Goal: Find specific page/section: Find specific page/section

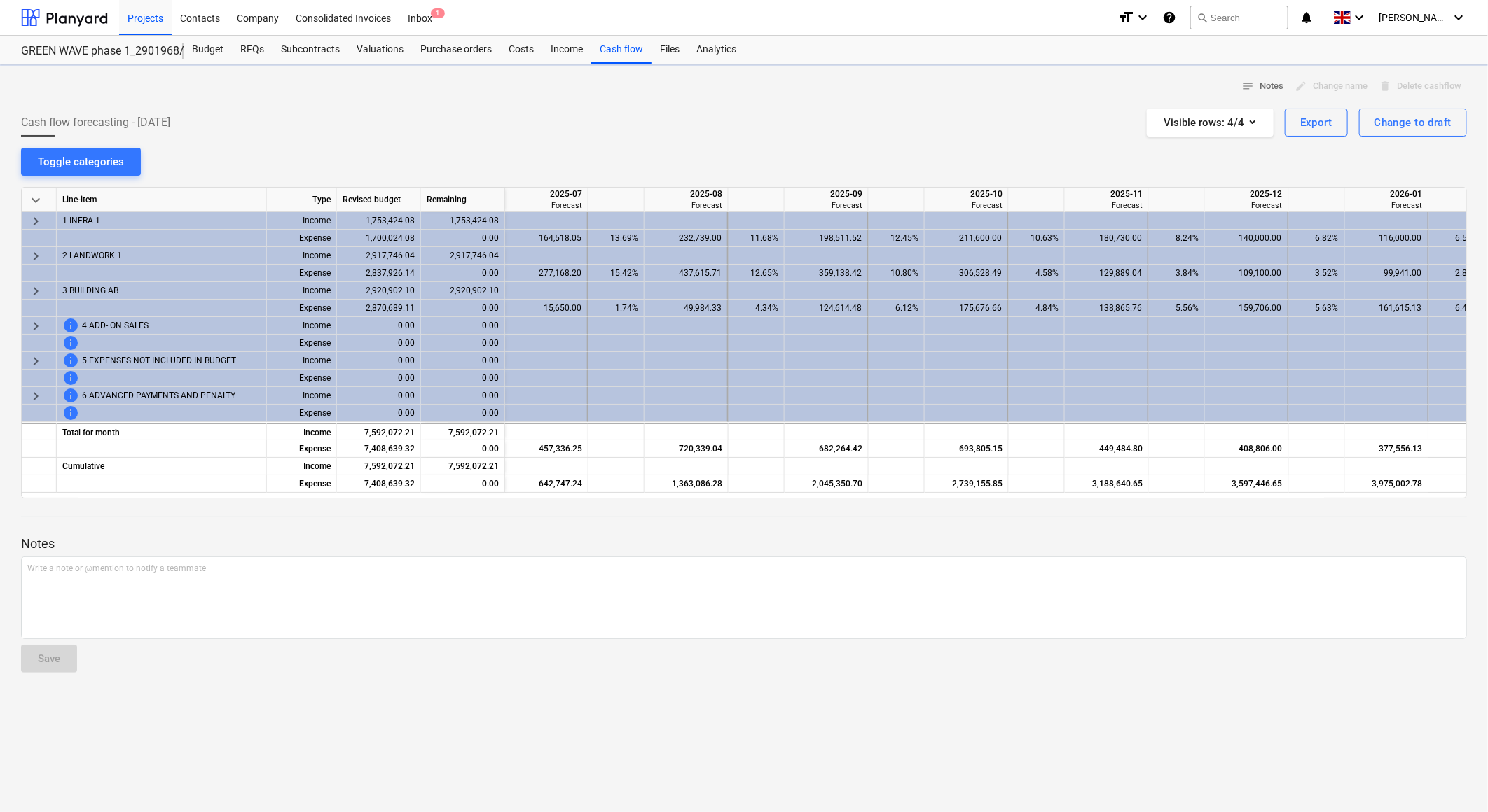
scroll to position [0, 477]
click at [577, 138] on div "notes Notes edit Change name delete Delete cashflow Cash flow forecasting - 202…" at bounding box center [744, 438] width 1488 height 748
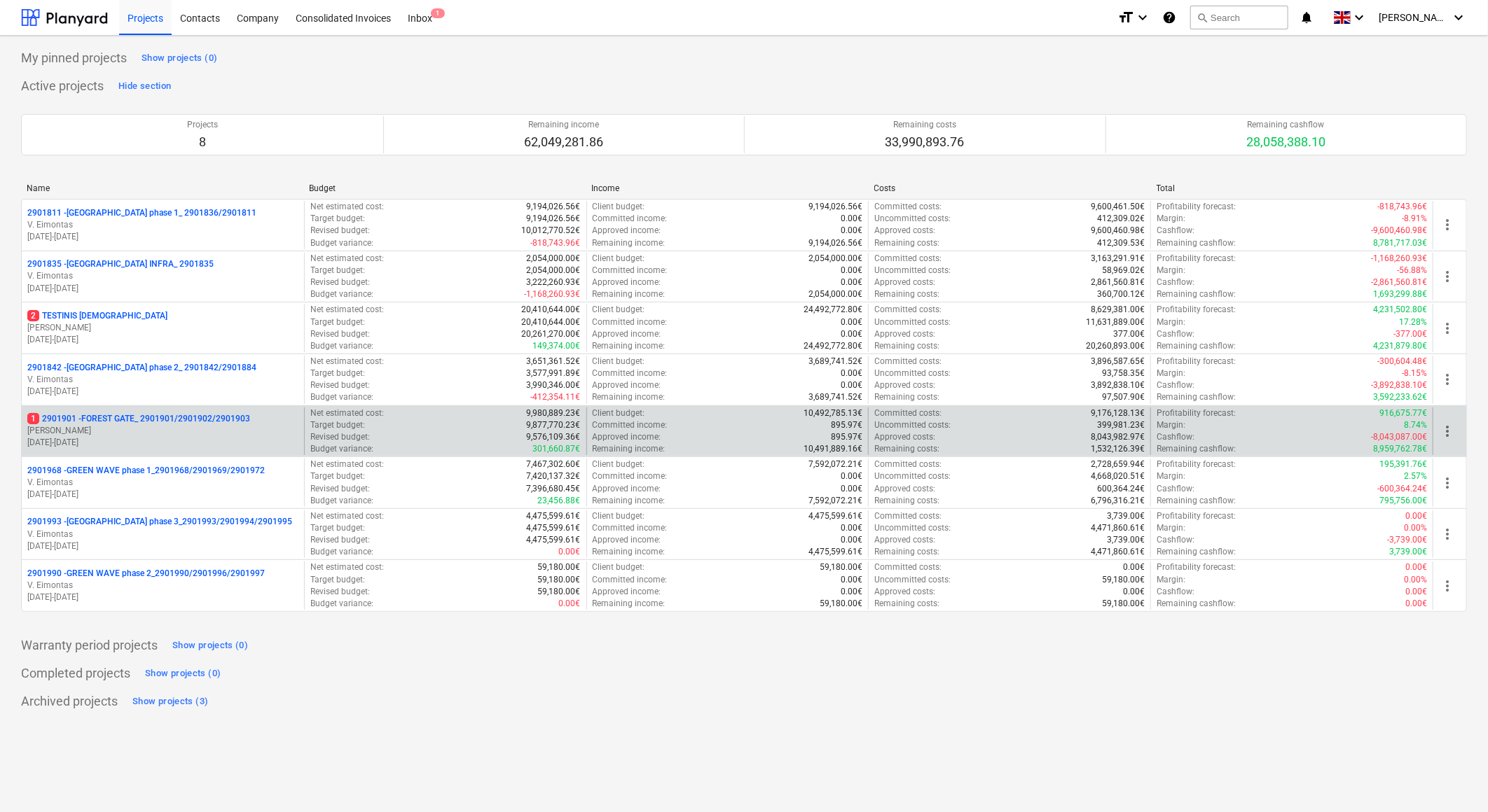
click at [142, 418] on p "1 2901901 - FOREST GATE_ 2901901/2901902/2901903" at bounding box center [139, 419] width 223 height 12
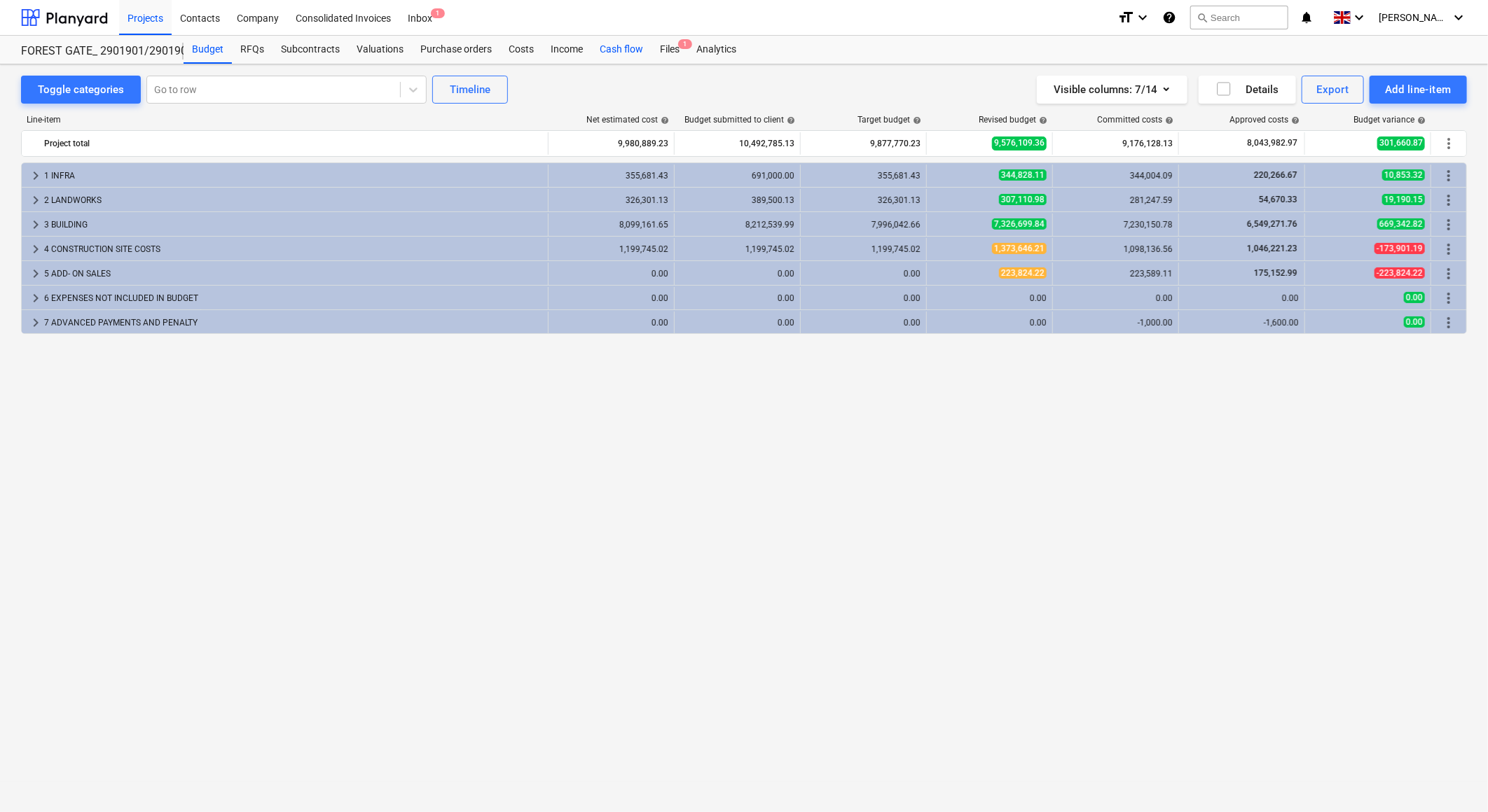
click at [609, 50] on div "Cash flow" at bounding box center [621, 50] width 61 height 28
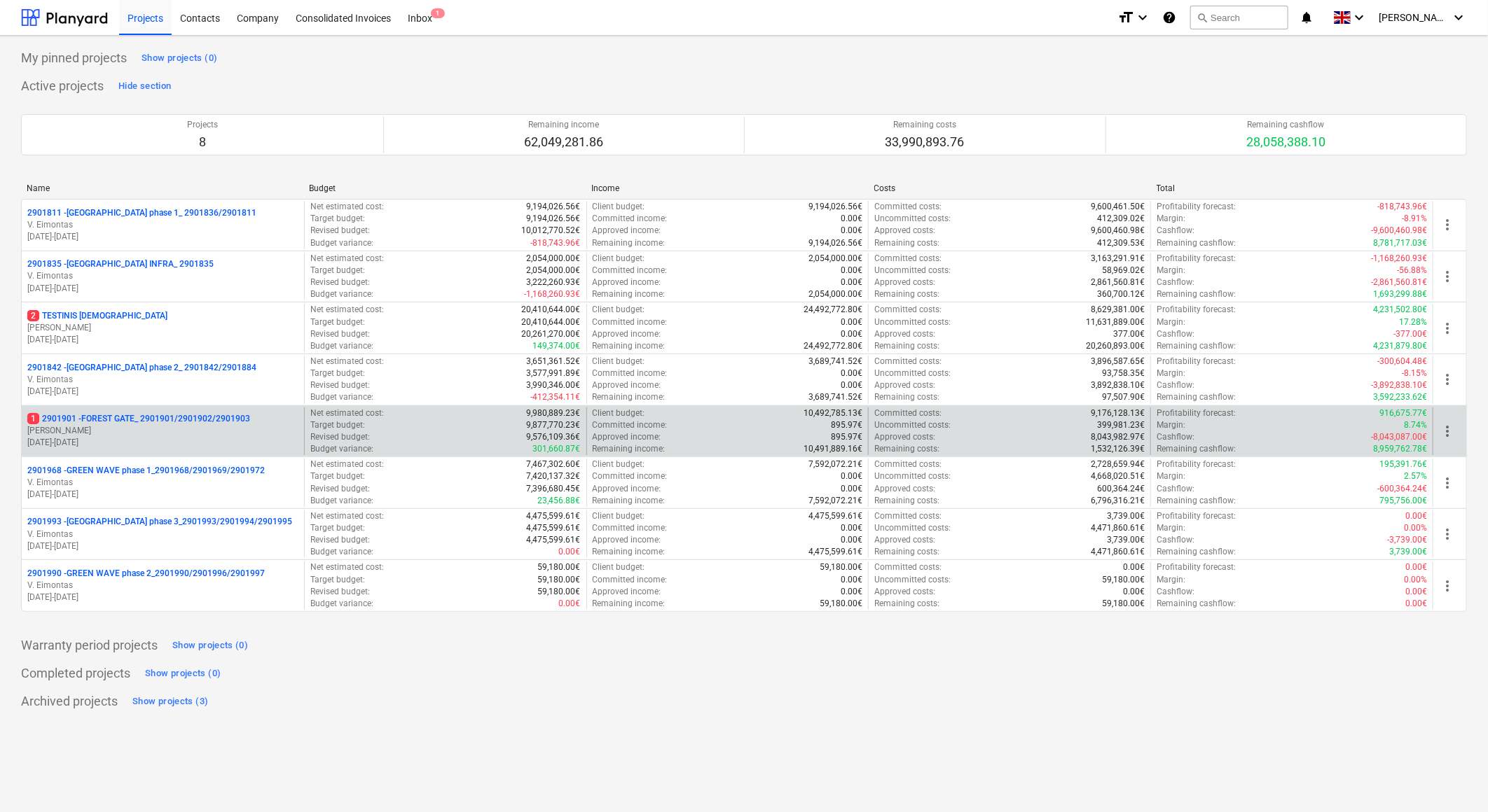
click at [135, 415] on p "1 2901901 - FOREST GATE_ 2901901/2901902/2901903" at bounding box center [139, 419] width 223 height 12
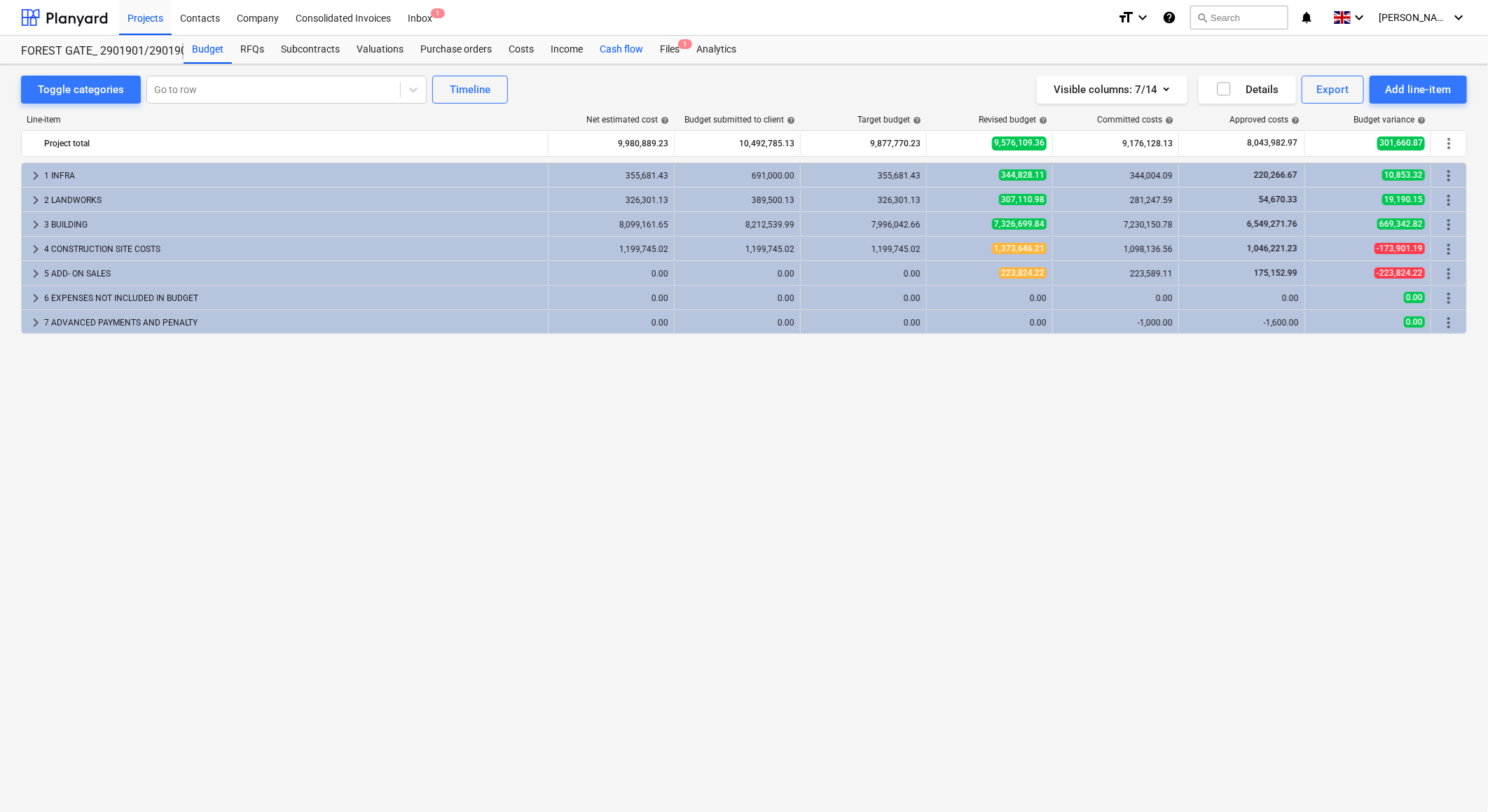
click at [610, 49] on div "Cash flow" at bounding box center [621, 50] width 61 height 28
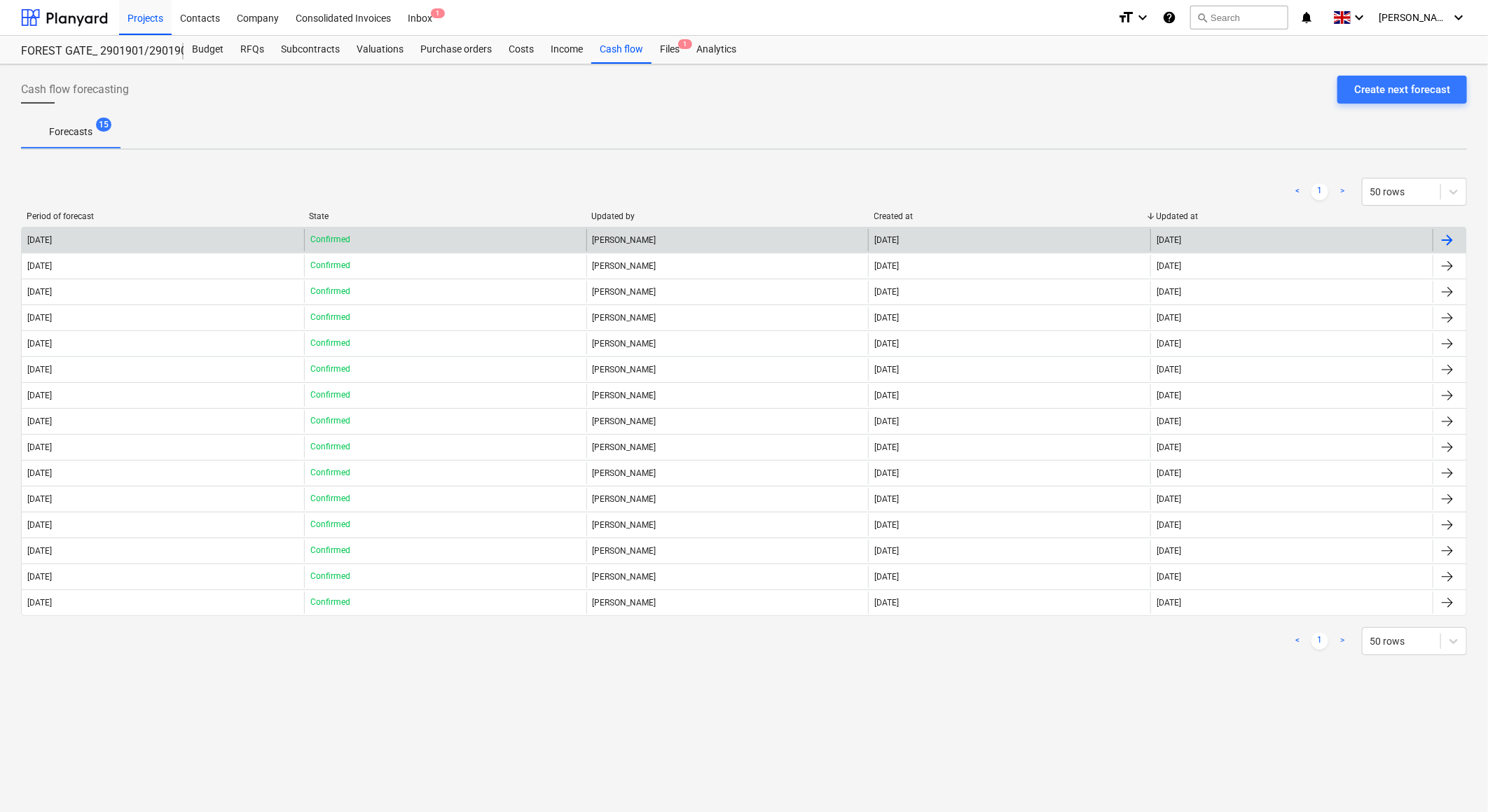
click at [241, 234] on div "[DATE]" at bounding box center [163, 240] width 283 height 22
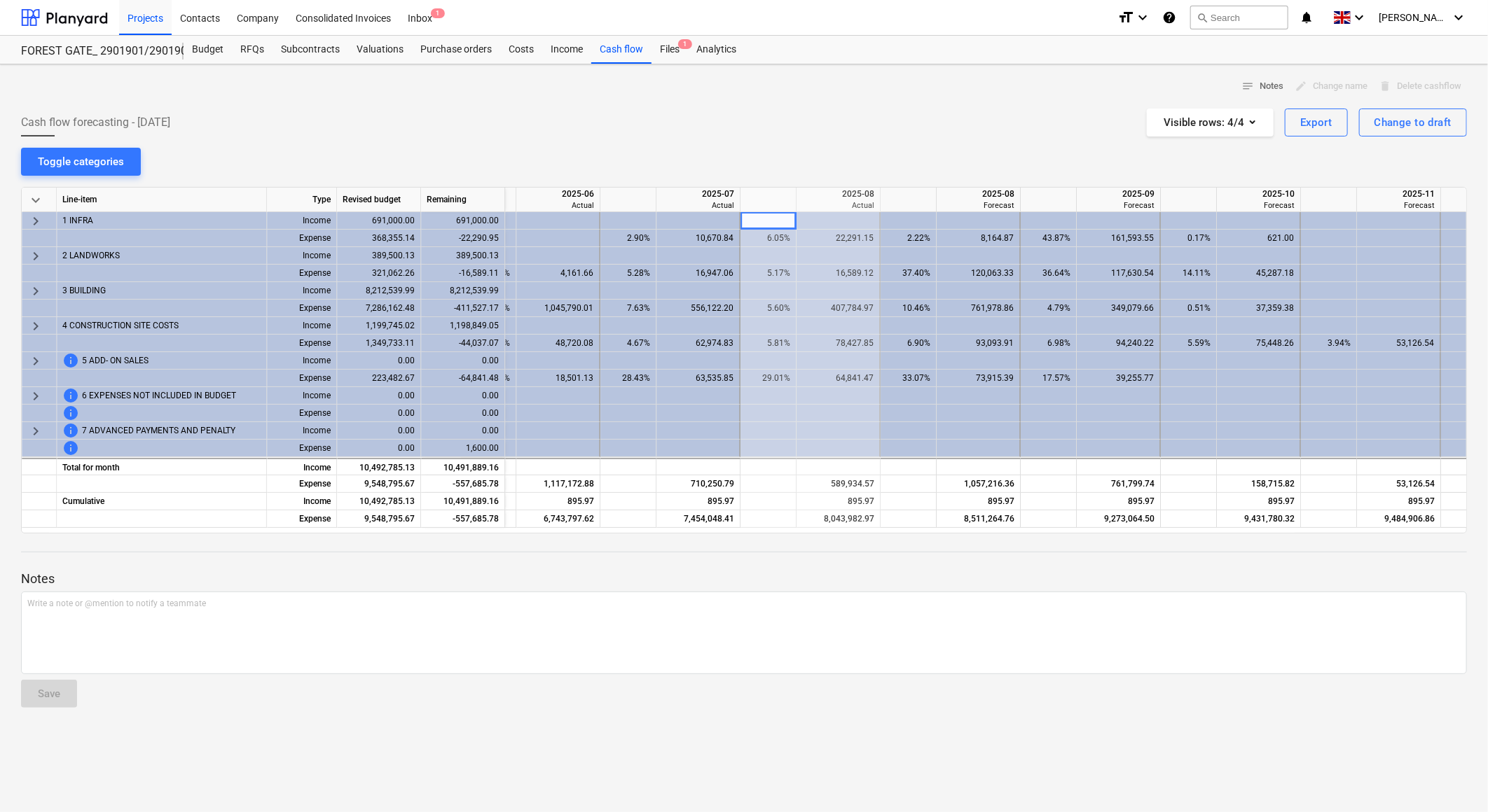
scroll to position [0, 2401]
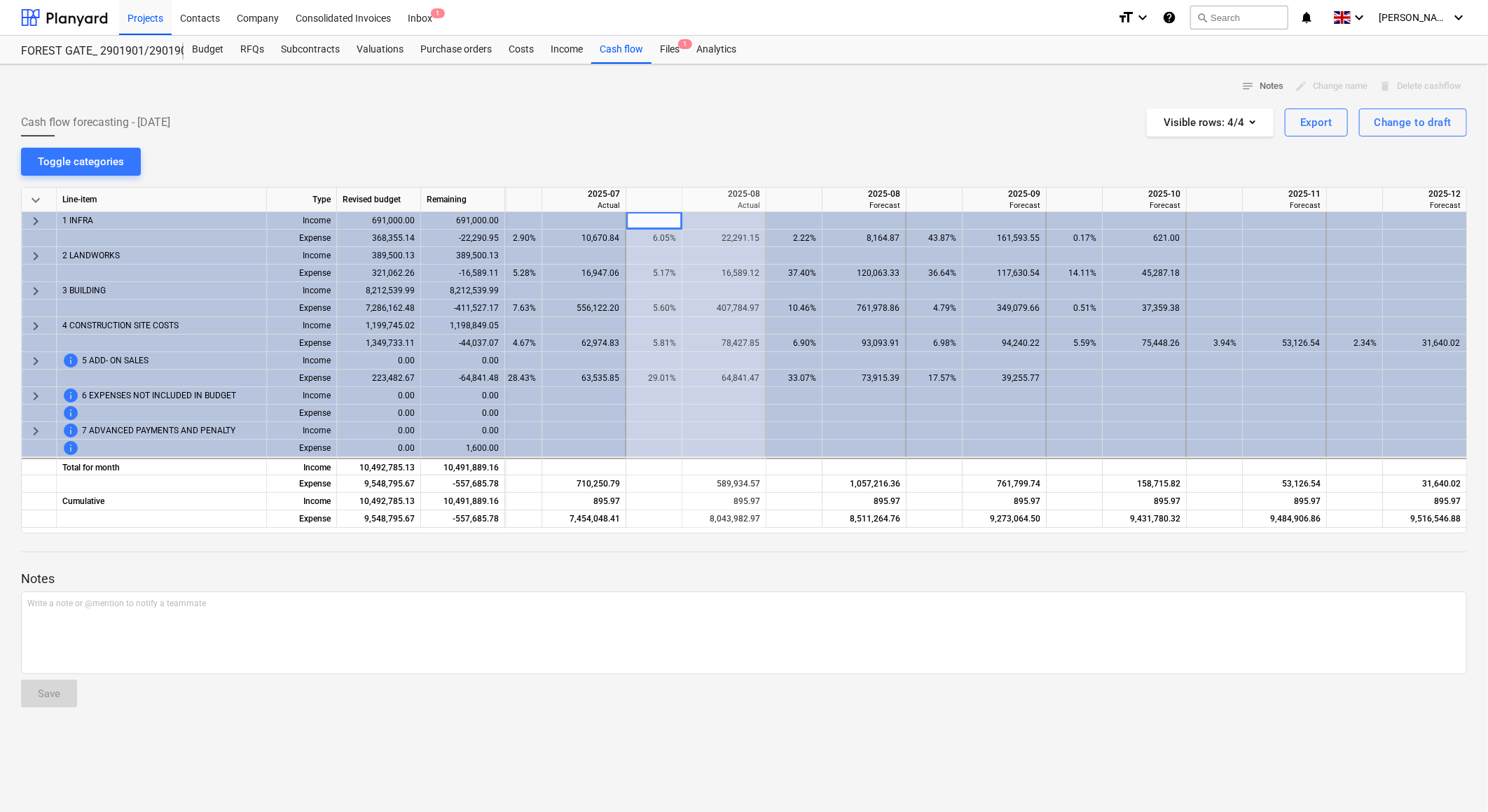
click at [761, 122] on div "Cash flow forecasting - [DATE] Visible rows : 4/4 Export Change to draft" at bounding box center [744, 123] width 1446 height 28
click at [775, 116] on div "Cash flow forecasting - [DATE] Visible rows : 4/4 Export Change to draft" at bounding box center [744, 123] width 1446 height 28
click at [80, 16] on div at bounding box center [65, 17] width 87 height 35
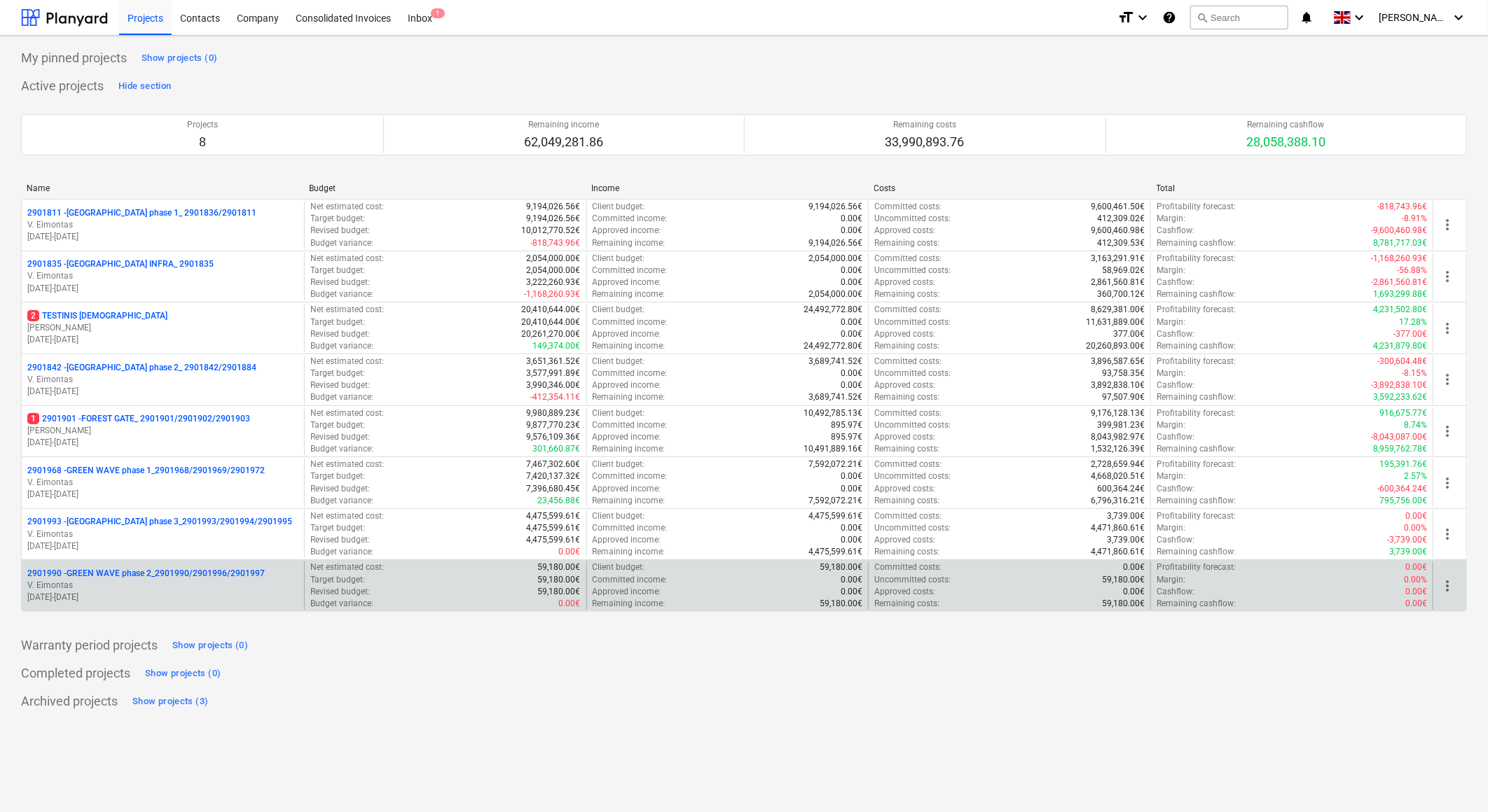
click at [159, 577] on p "2901990 - GREEN WAVE phase 2_2901990/2901996/2901997" at bounding box center [146, 574] width 238 height 12
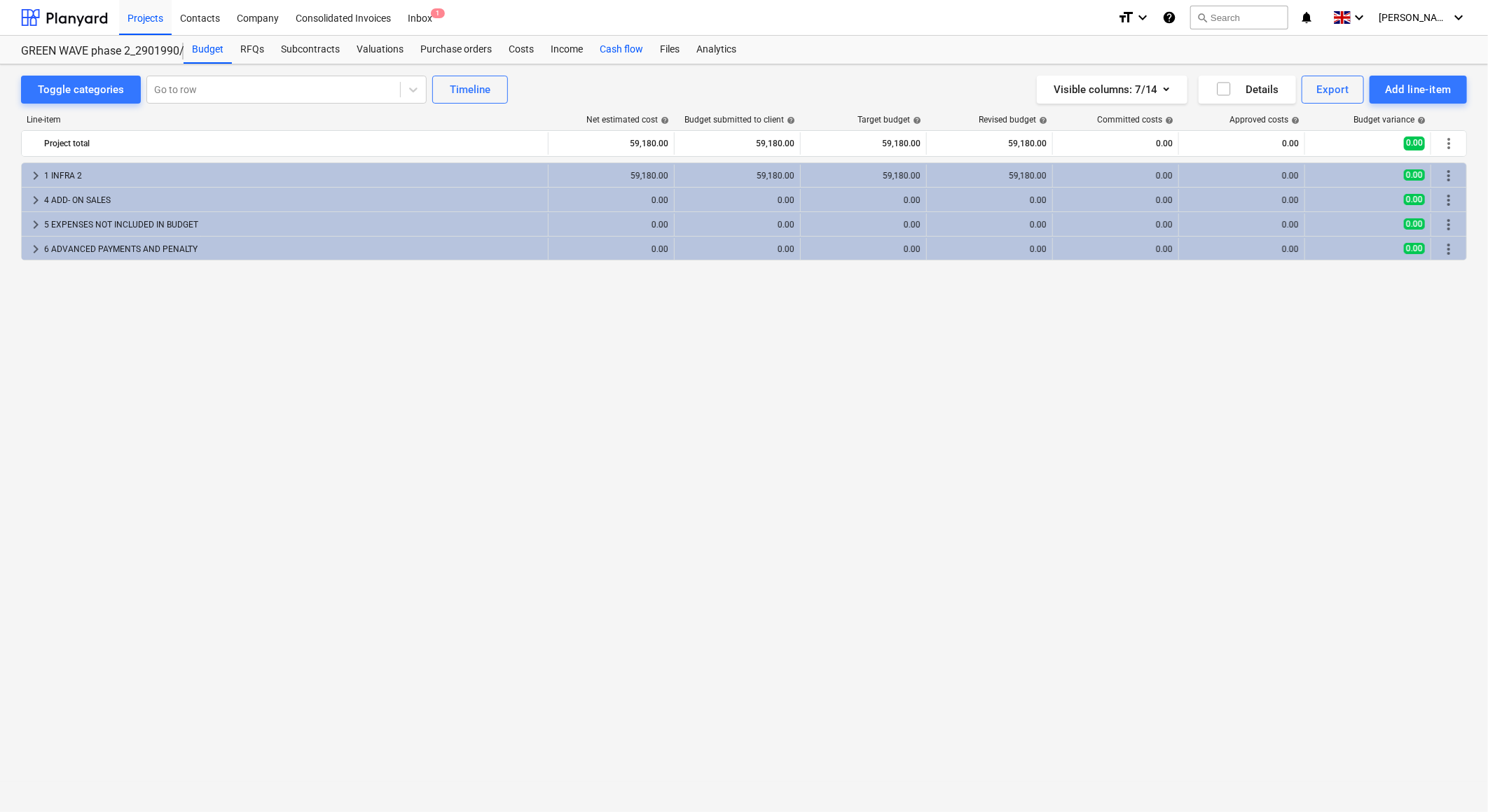
click at [611, 38] on div "Cash flow" at bounding box center [621, 50] width 61 height 28
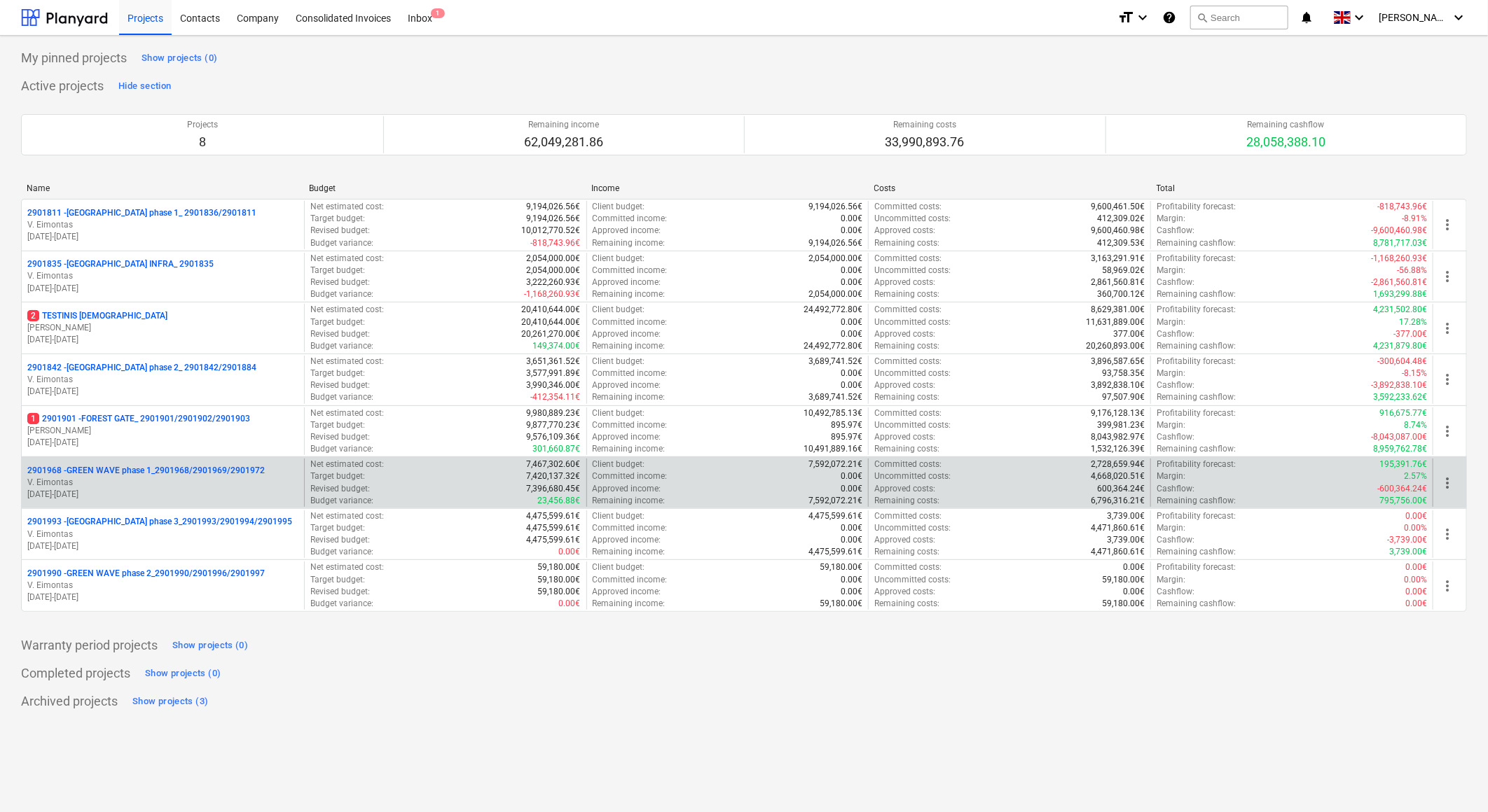
click at [169, 476] on p "2901968 - GREEN WAVE phase 1_2901968/2901969/2901972" at bounding box center [146, 471] width 238 height 12
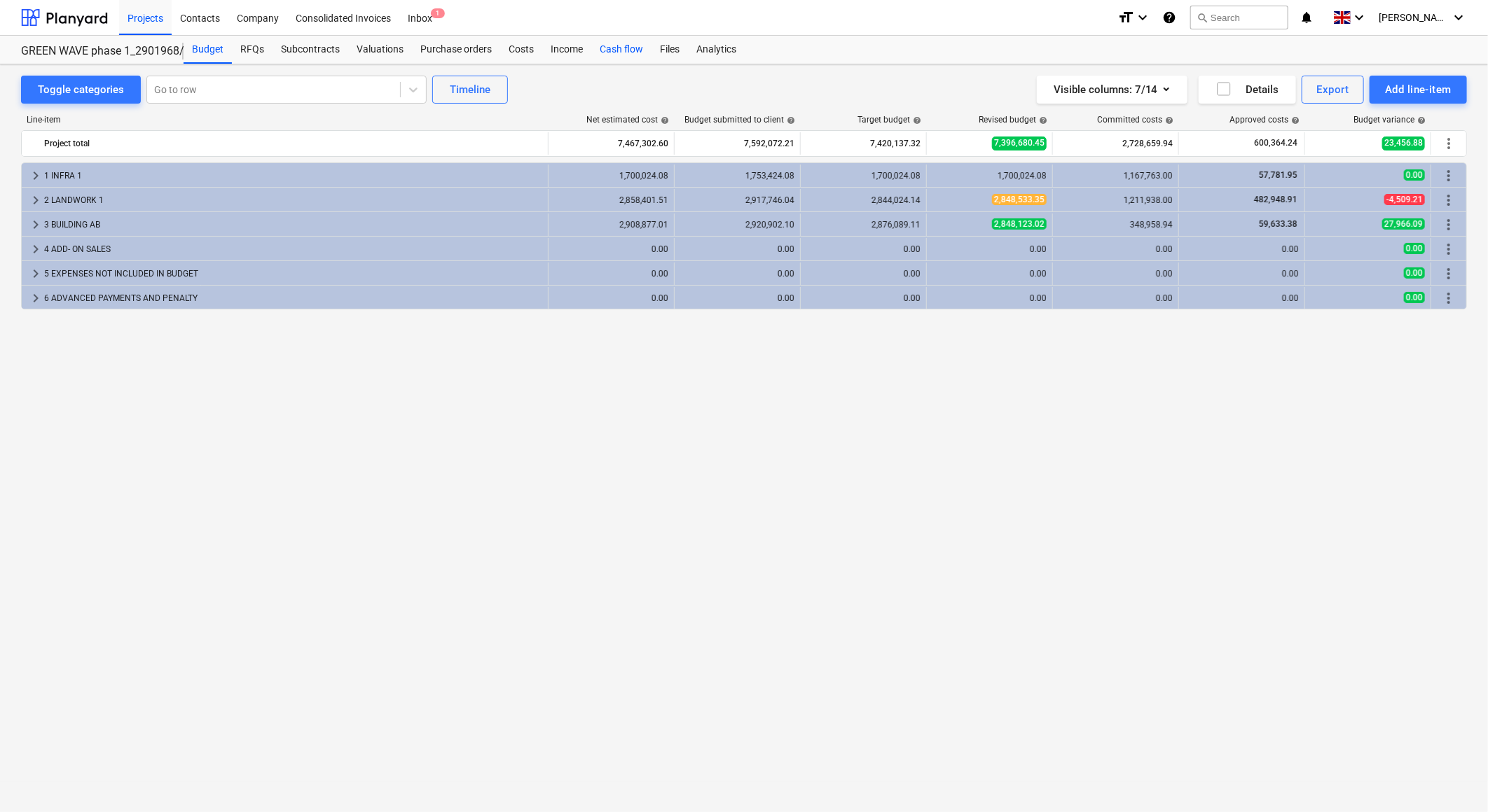
click at [607, 51] on div "Cash flow" at bounding box center [621, 50] width 61 height 28
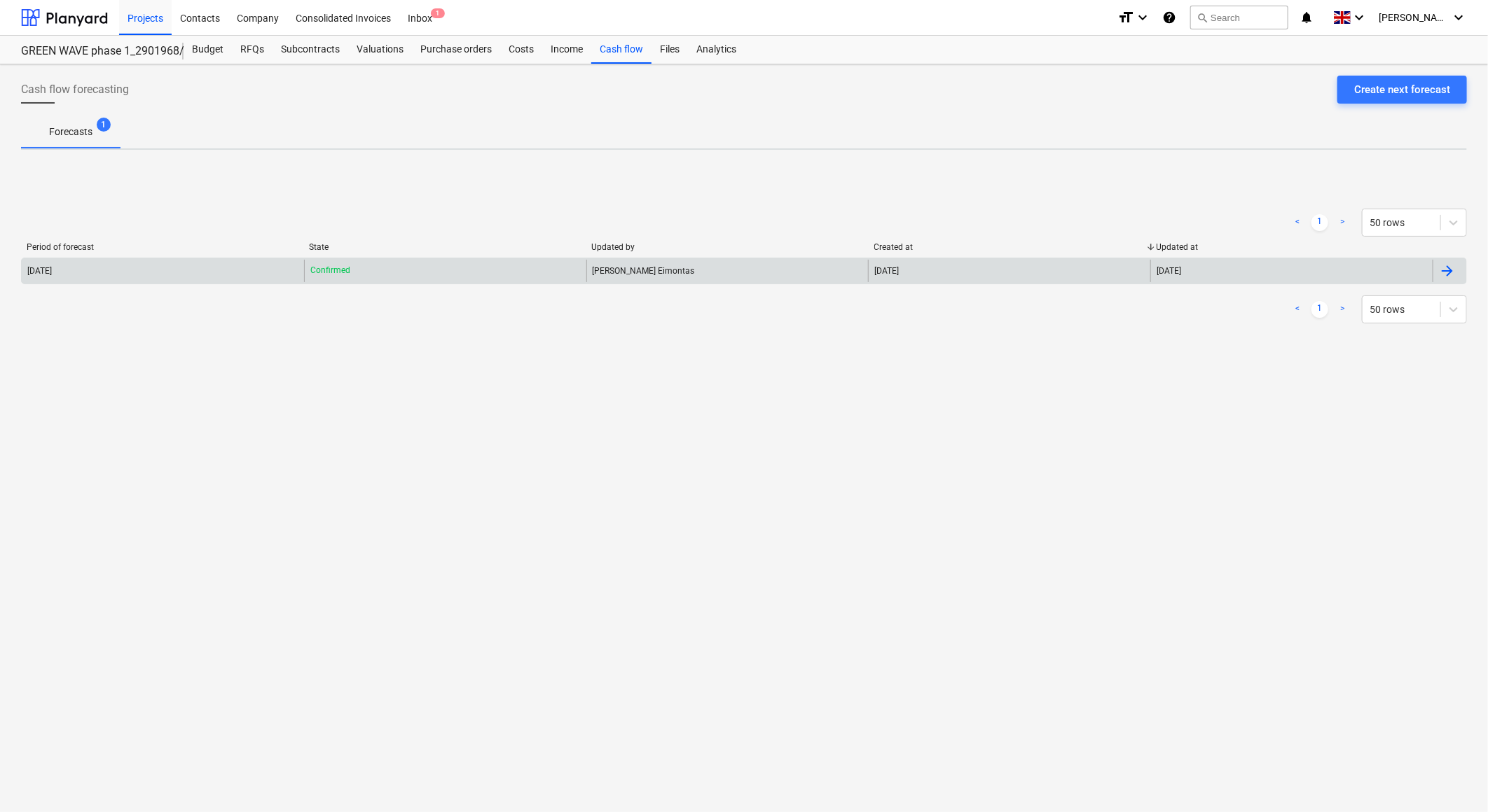
click at [742, 273] on div "[PERSON_NAME] Eimontas" at bounding box center [727, 271] width 283 height 22
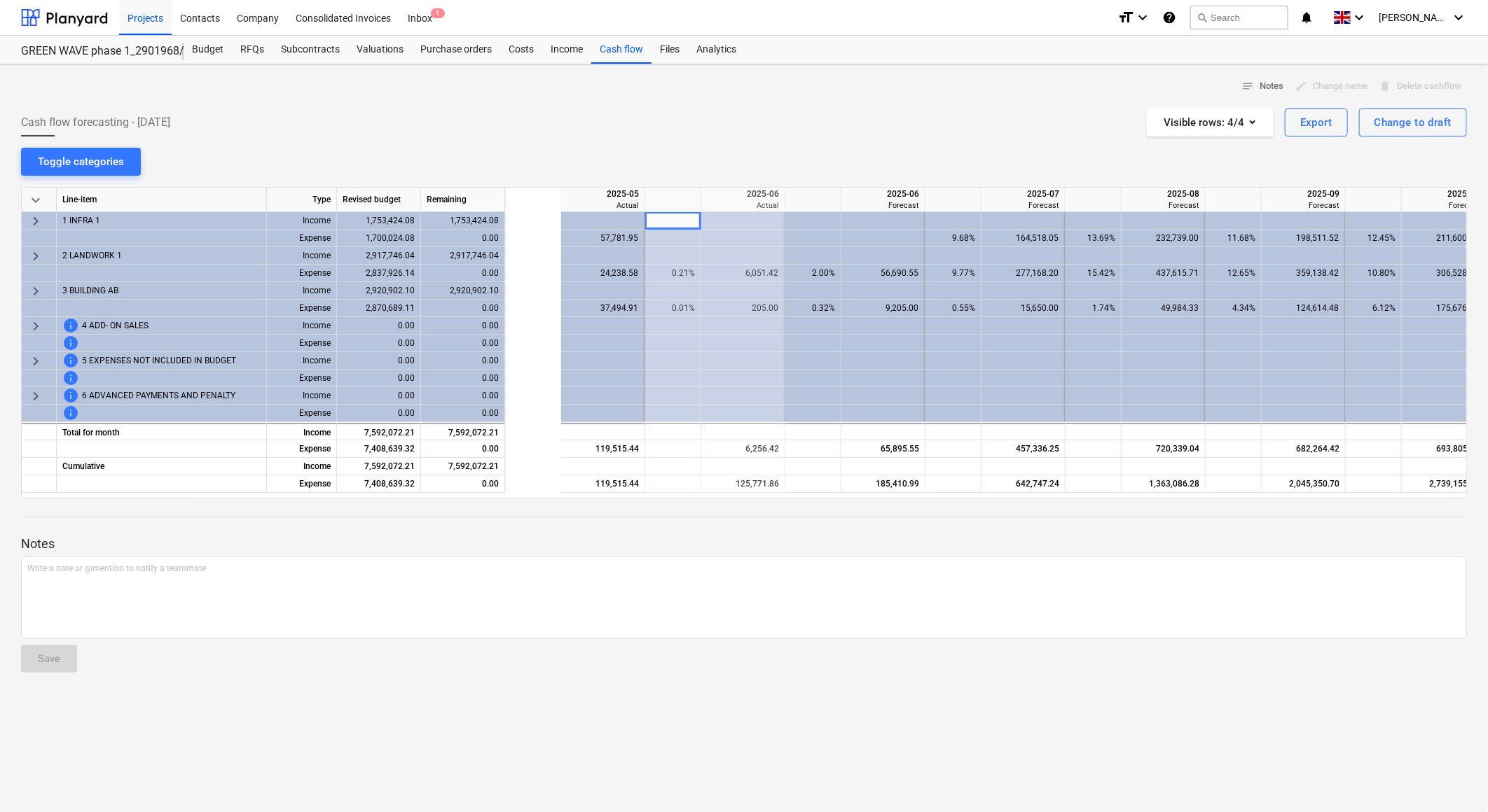
scroll to position [0, 140]
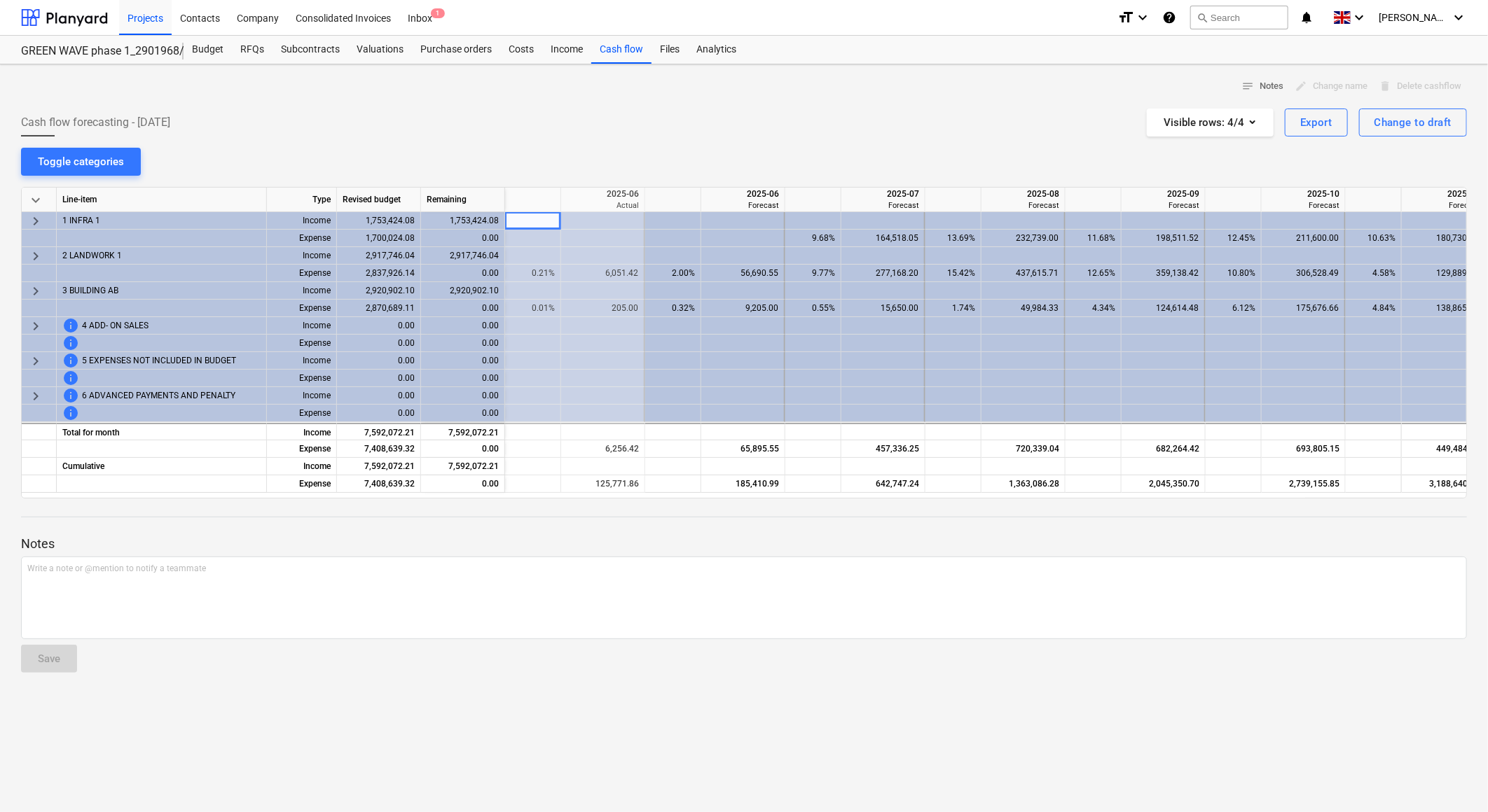
drag, startPoint x: 774, startPoint y: 133, endPoint x: 782, endPoint y: 131, distance: 8.2
click at [774, 133] on div "Cash flow forecasting - [DATE] Visible rows : 4/4 Export Change to draft" at bounding box center [744, 123] width 1446 height 28
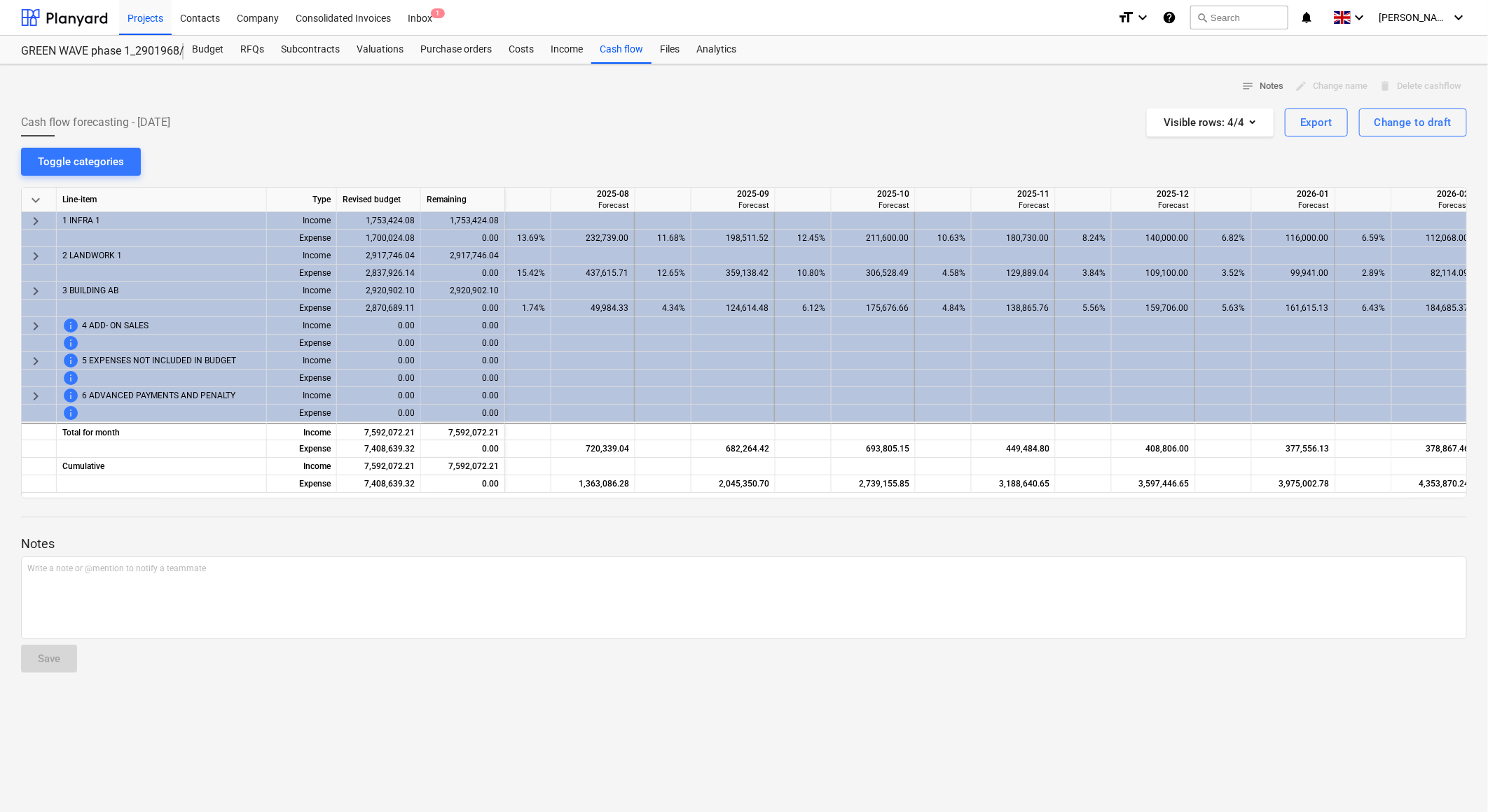
scroll to position [0, 566]
click at [794, 143] on div "notes Notes edit Change name delete Delete cashflow Cash flow forecasting - [DA…" at bounding box center [744, 438] width 1488 height 748
click at [794, 145] on div "notes Notes edit Change name delete Delete cashflow Cash flow forecasting - [DA…" at bounding box center [744, 438] width 1488 height 748
click at [831, 145] on div "notes Notes edit Change name delete Delete cashflow Cash flow forecasting - [DA…" at bounding box center [744, 438] width 1488 height 748
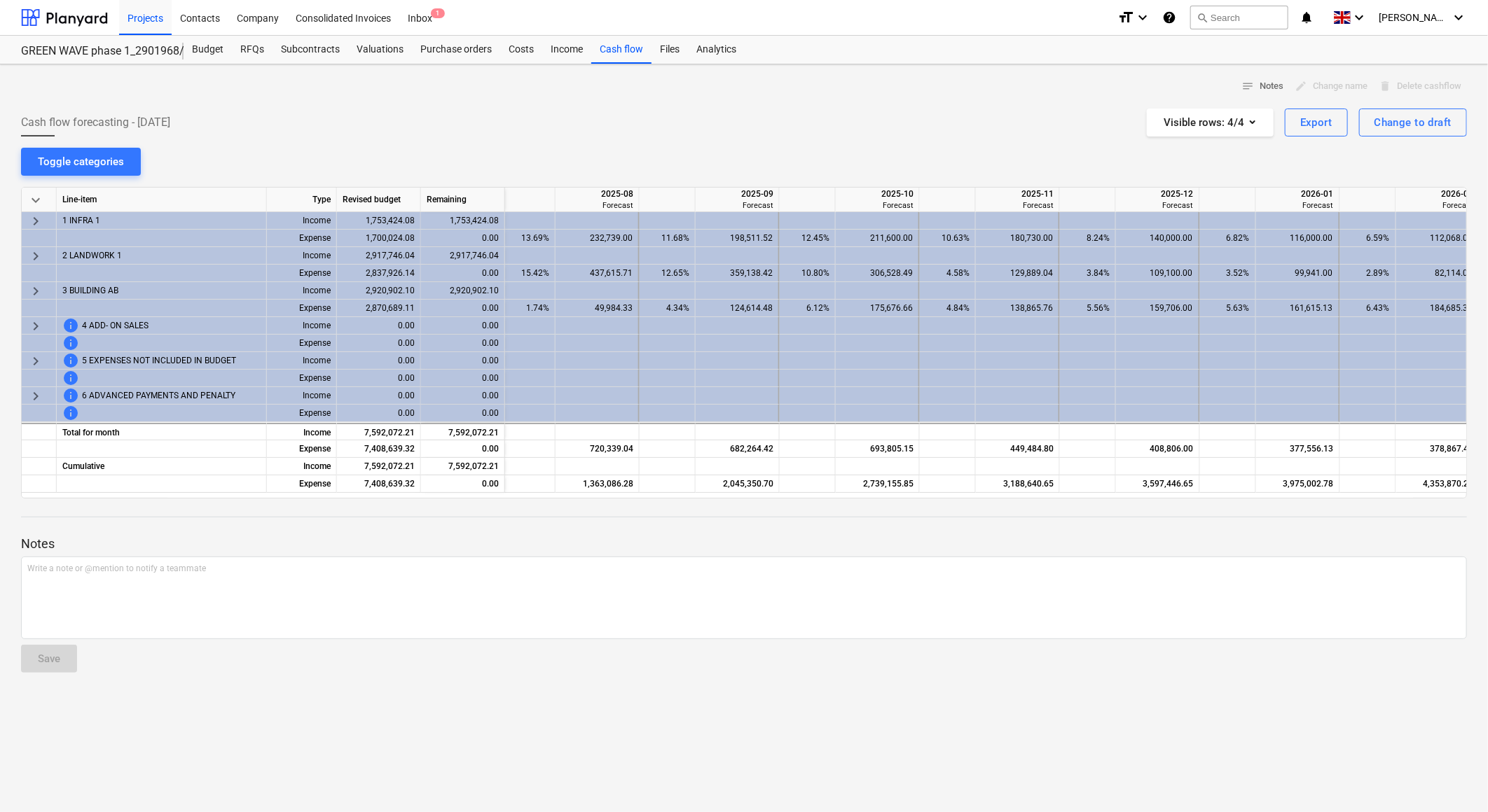
click at [838, 151] on div "notes Notes edit Change name delete Delete cashflow Cash flow forecasting - [DA…" at bounding box center [744, 438] width 1488 height 748
drag, startPoint x: 838, startPoint y: 151, endPoint x: 831, endPoint y: 147, distance: 8.1
click at [831, 147] on div "notes Notes edit Change name delete Delete cashflow Cash flow forecasting - [DA…" at bounding box center [744, 438] width 1488 height 748
click at [834, 152] on div "notes Notes edit Change name delete Delete cashflow Cash flow forecasting - [DA…" at bounding box center [744, 438] width 1488 height 748
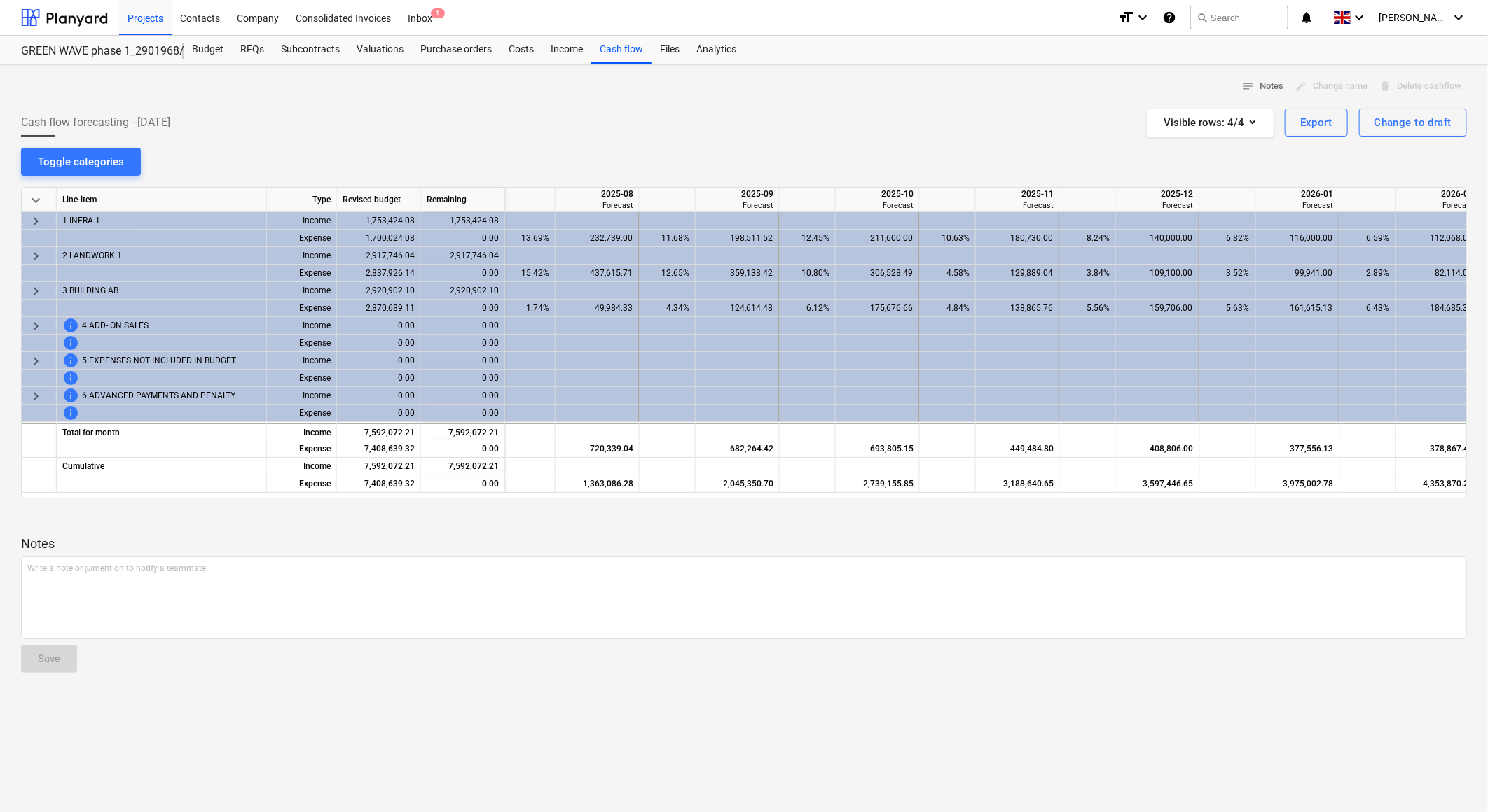
click at [834, 153] on div "notes Notes edit Change name delete Delete cashflow Cash flow forecasting - [DA…" at bounding box center [744, 438] width 1488 height 748
click at [831, 146] on div "notes Notes edit Change name delete Delete cashflow Cash flow forecasting - [DA…" at bounding box center [744, 438] width 1488 height 748
click at [856, 113] on div "Cash flow forecasting - [DATE] Visible rows : 4/4 Export Change to draft" at bounding box center [744, 123] width 1446 height 28
click at [783, 130] on div "Cash flow forecasting - [DATE] Visible rows : 4/4 Export Change to draft" at bounding box center [744, 123] width 1446 height 28
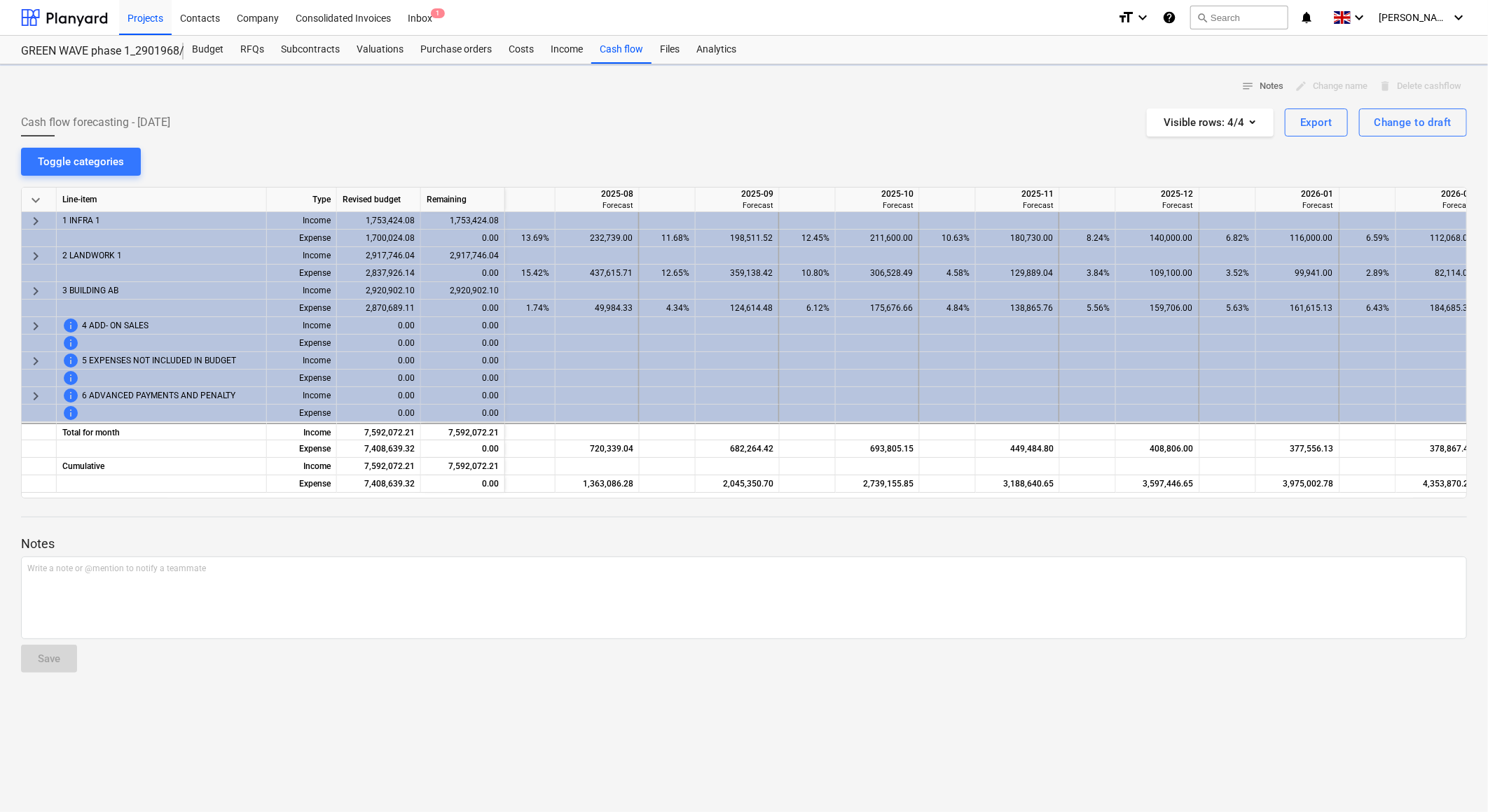
click at [766, 109] on div "Cash flow forecasting - [DATE] Visible rows : 4/4 Export Change to draft" at bounding box center [744, 123] width 1446 height 28
click at [715, 128] on div "Cash flow forecasting - [DATE] Visible rows : 4/4 Export Change to draft" at bounding box center [744, 123] width 1446 height 28
drag, startPoint x: 664, startPoint y: 88, endPoint x: 589, endPoint y: 7, distance: 110.4
click at [664, 88] on div "notes Notes edit Change name delete Delete cashflow" at bounding box center [744, 87] width 1446 height 22
click at [814, 136] on div "Cash flow forecasting - [DATE] Visible rows : 4/4 Export Change to draft" at bounding box center [744, 123] width 1446 height 28
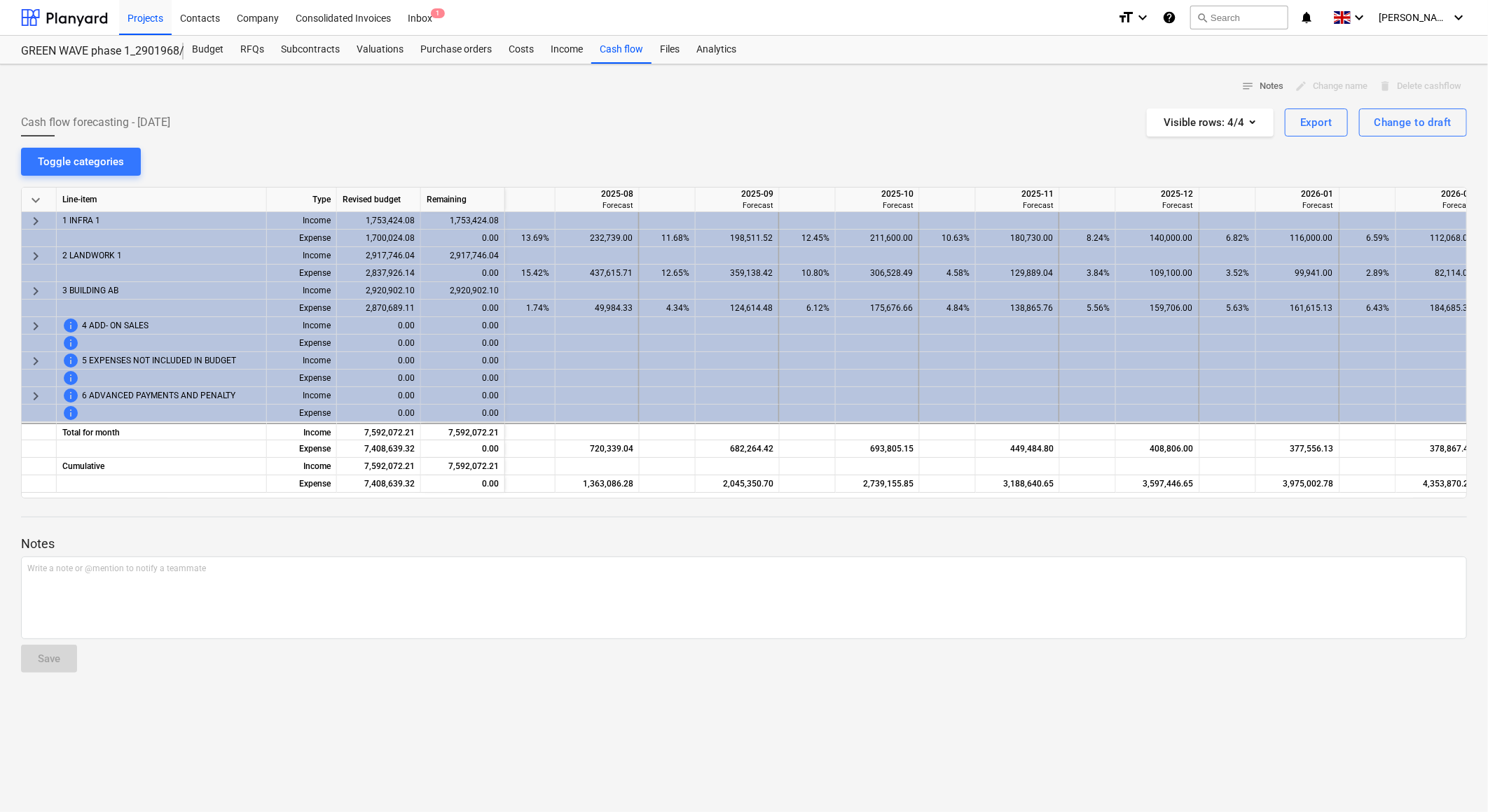
drag, startPoint x: 603, startPoint y: 498, endPoint x: 591, endPoint y: 495, distance: 12.4
click at [591, 495] on div "keyboard_arrow_down Line-item Type Revised budget Remaining 2025-07 Forecast 20…" at bounding box center [744, 343] width 1446 height 312
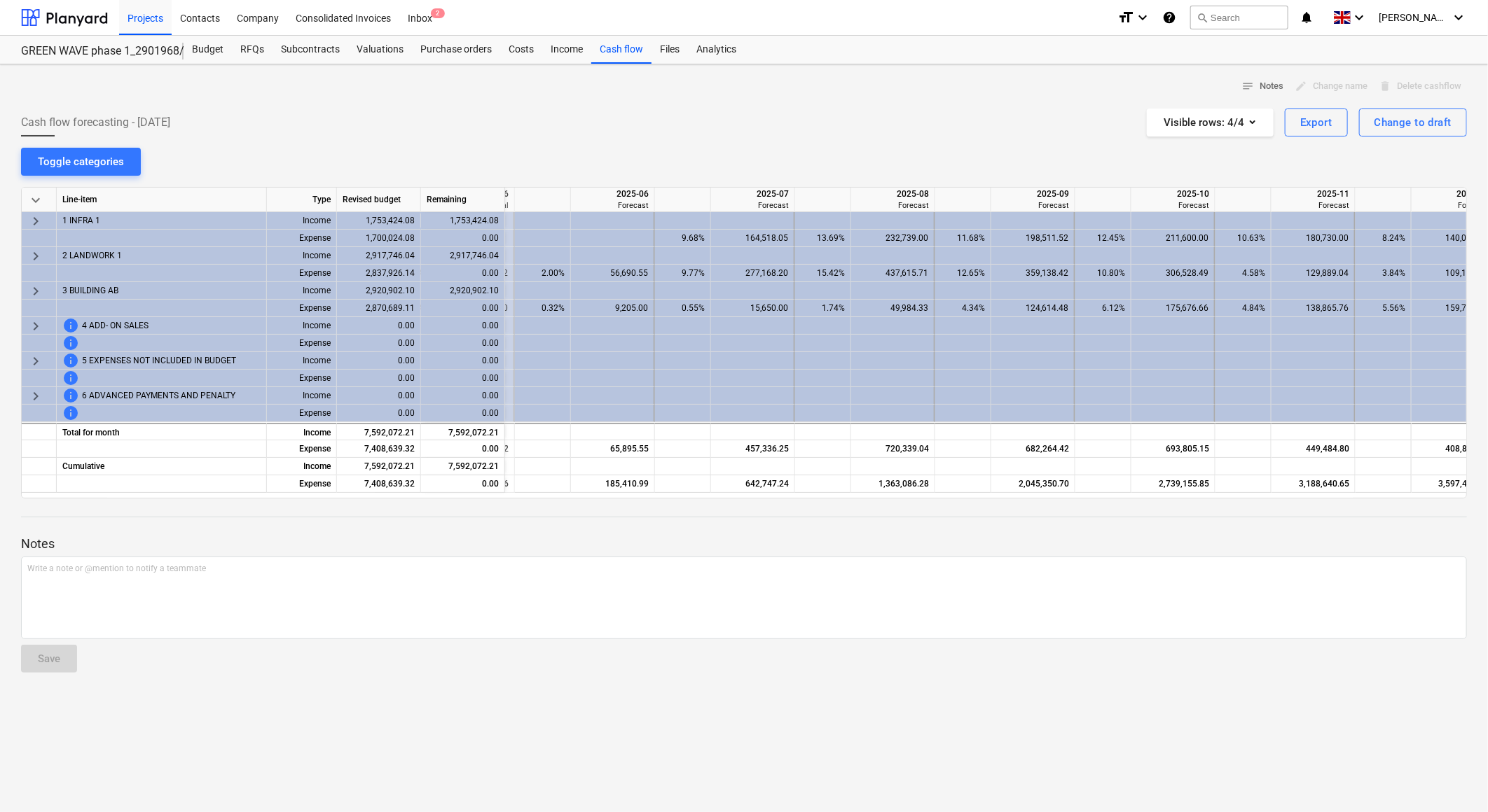
scroll to position [0, 267]
click at [717, 105] on div at bounding box center [744, 103] width 1446 height 11
click at [691, 143] on div "notes Notes edit Change name delete Delete cashflow Cash flow forecasting - [DA…" at bounding box center [744, 438] width 1488 height 748
click at [865, 84] on div "notes Notes edit Change name delete Delete cashflow" at bounding box center [744, 87] width 1446 height 22
click at [769, 135] on div "Cash flow forecasting - [DATE] Visible rows : 4/4 Export Change to draft" at bounding box center [744, 123] width 1446 height 28
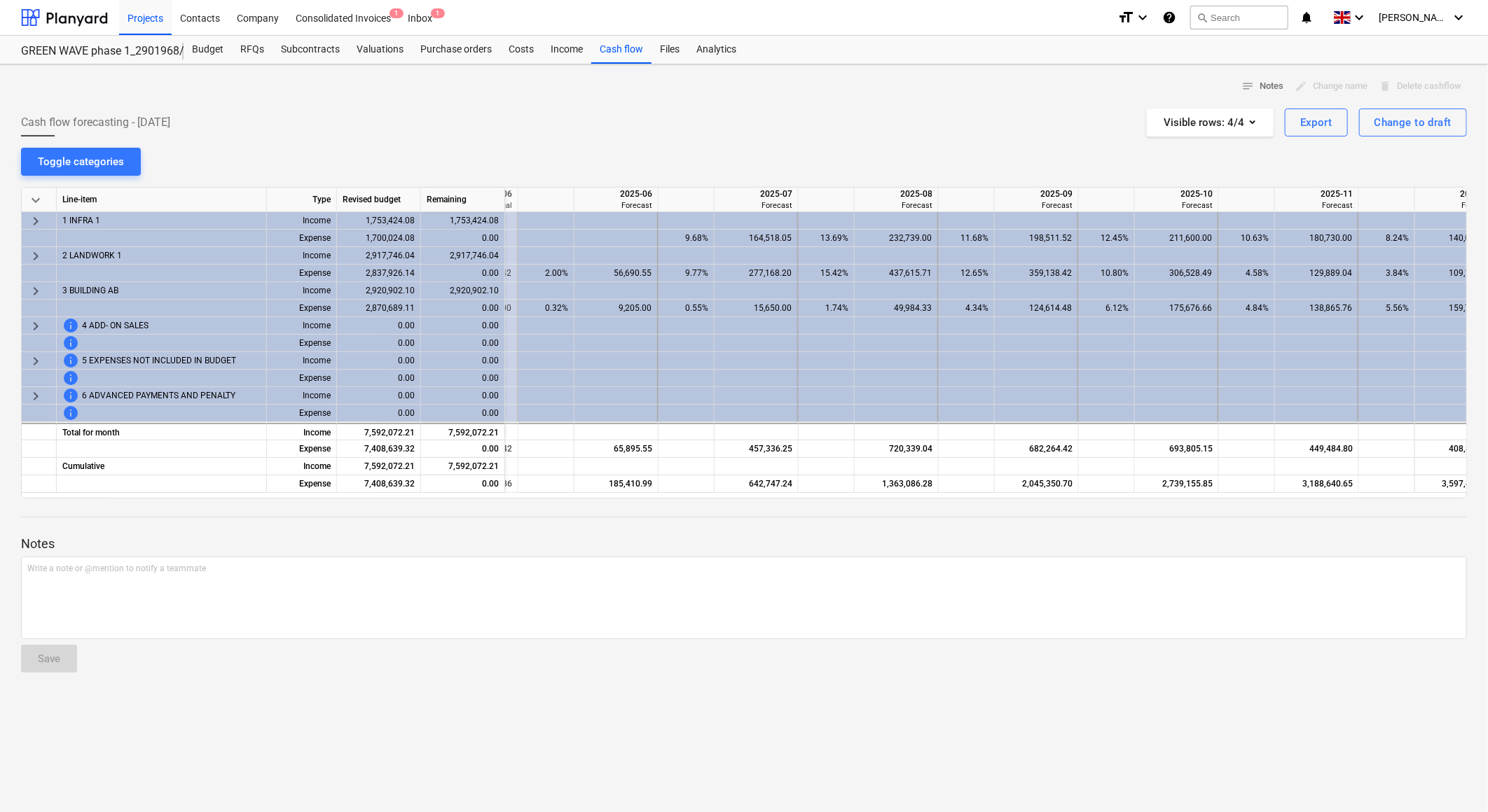
click at [769, 135] on div "Cash flow forecasting - [DATE] Visible rows : 4/4 Export Change to draft" at bounding box center [744, 123] width 1446 height 28
click at [774, 128] on div "Cash flow forecasting - [DATE] Visible rows : 4/4 Export Change to draft" at bounding box center [744, 123] width 1446 height 28
click at [828, 137] on div "notes Notes edit Change name delete Delete cashflow Cash flow forecasting - [DA…" at bounding box center [744, 438] width 1488 height 748
click at [764, 145] on div "notes Notes edit Change name delete Delete cashflow Cash flow forecasting - [DA…" at bounding box center [744, 438] width 1488 height 748
click at [788, 128] on div "Cash flow forecasting - [DATE] Visible rows : 4/4 Export Change to draft" at bounding box center [744, 123] width 1446 height 28
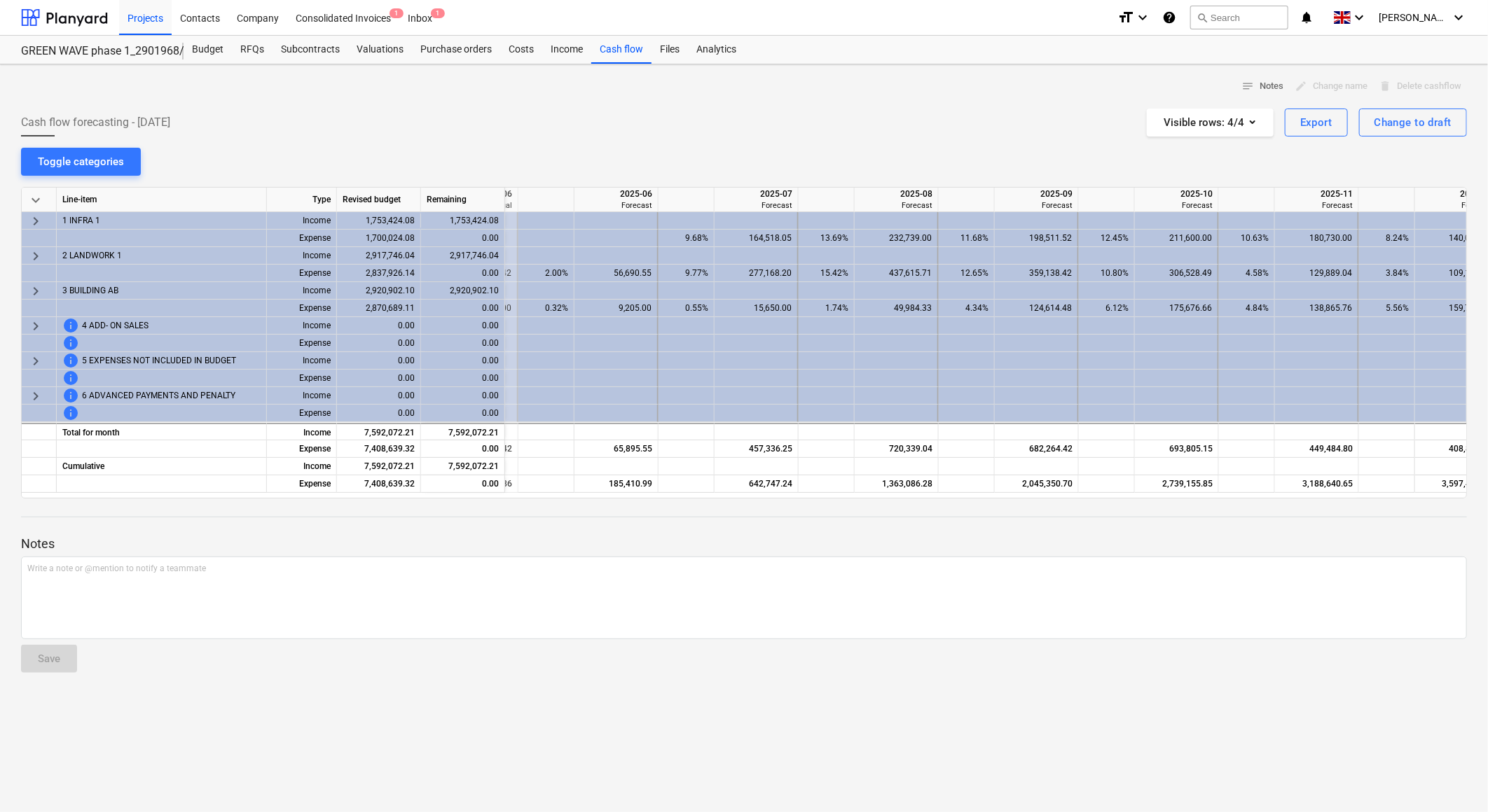
click at [798, 128] on div "Cash flow forecasting - [DATE] Visible rows : 4/4 Export Change to draft" at bounding box center [744, 123] width 1446 height 28
click at [835, 109] on div "Cash flow forecasting - [DATE] Visible rows : 4/4 Export Change to draft" at bounding box center [744, 123] width 1446 height 28
click at [812, 133] on div "Cash flow forecasting - [DATE] Visible rows : 4/4 Export Change to draft" at bounding box center [744, 123] width 1446 height 28
click at [799, 152] on div "notes Notes edit Change name delete Delete cashflow Cash flow forecasting - [DA…" at bounding box center [744, 438] width 1488 height 748
drag, startPoint x: 1060, startPoint y: 152, endPoint x: 1234, endPoint y: 353, distance: 265.9
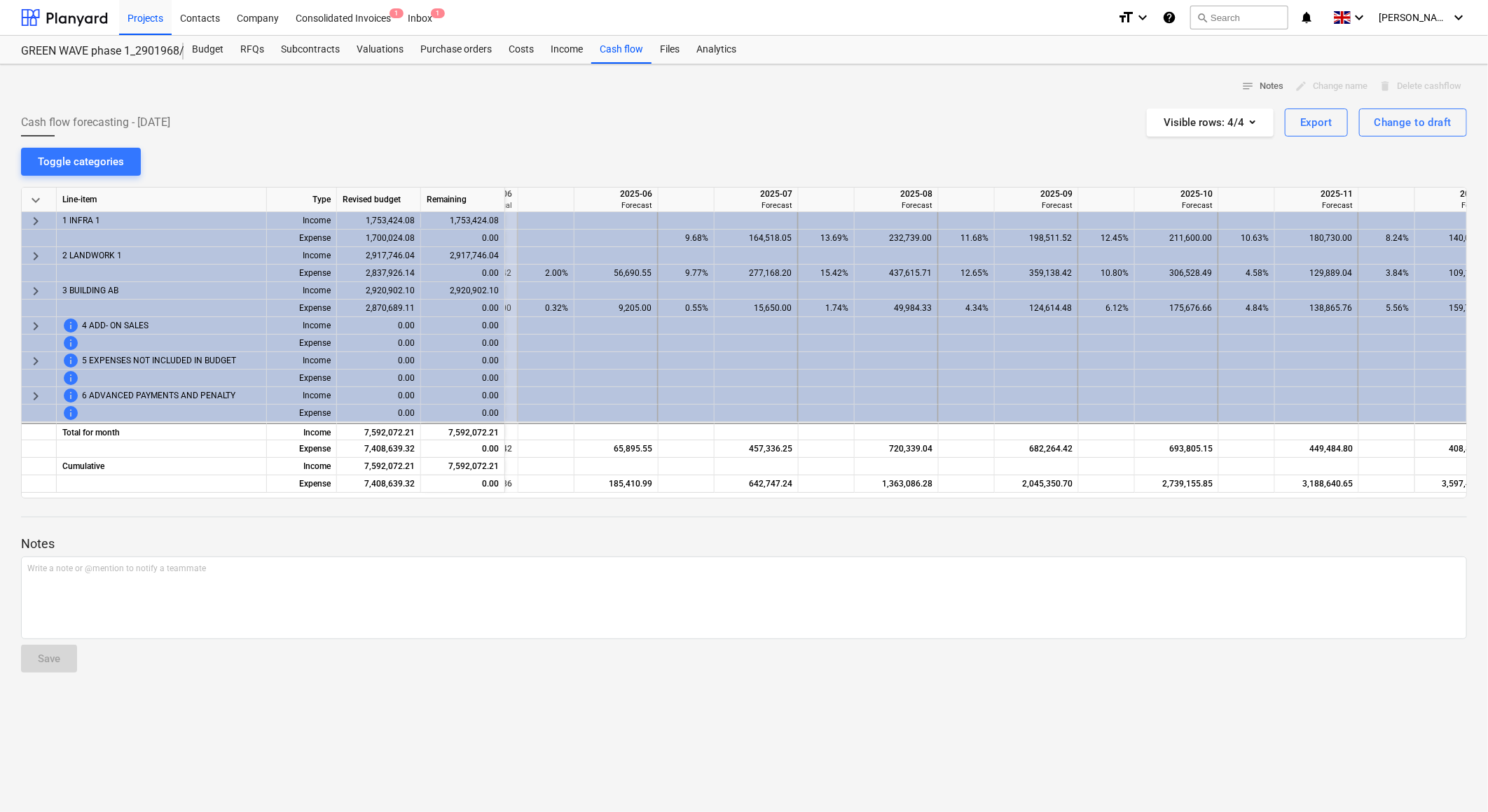
click at [1060, 152] on div "notes Notes edit Change name delete Delete cashflow Cash flow forecasting - [DA…" at bounding box center [744, 438] width 1488 height 748
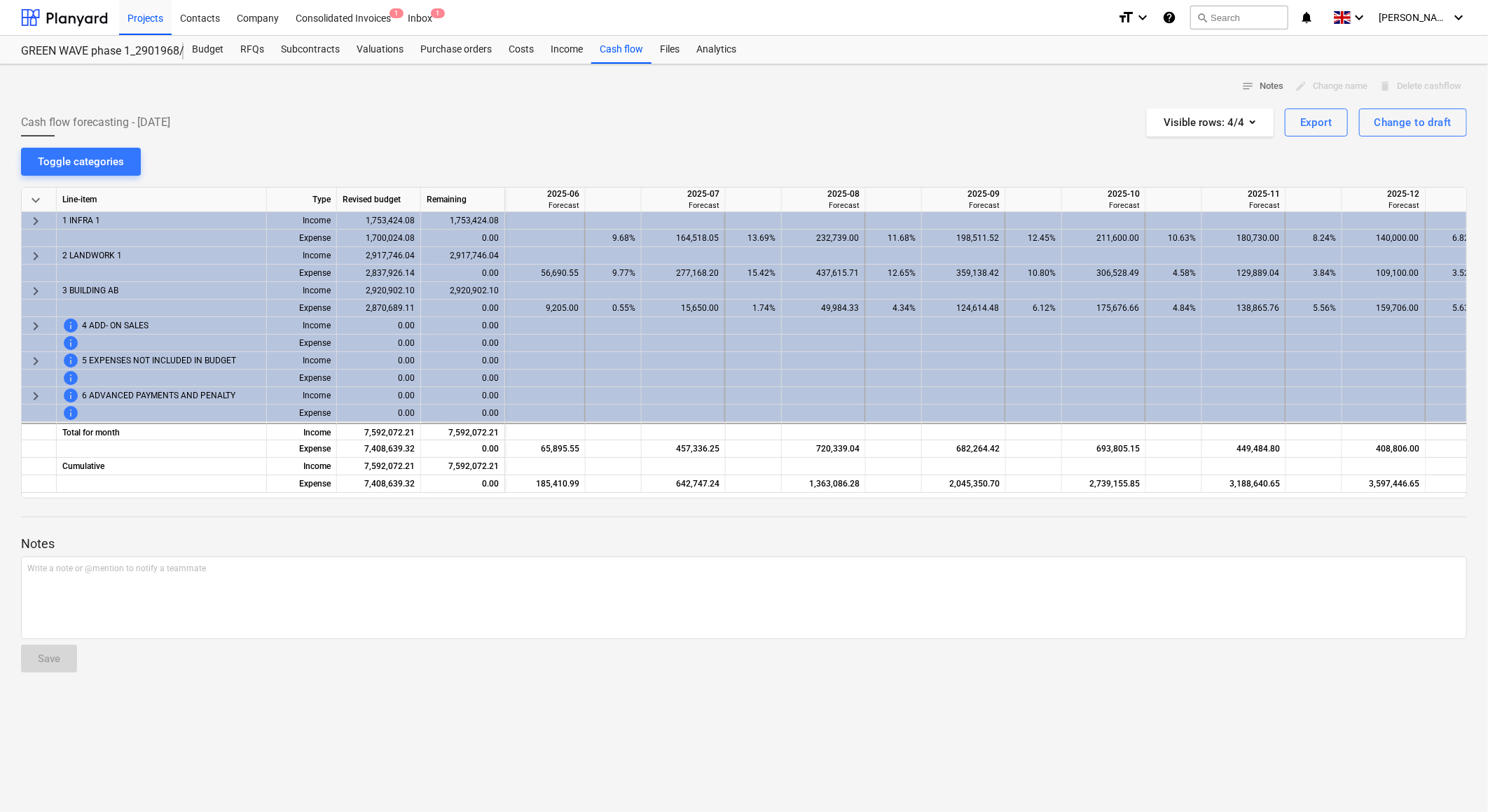
scroll to position [0, 328]
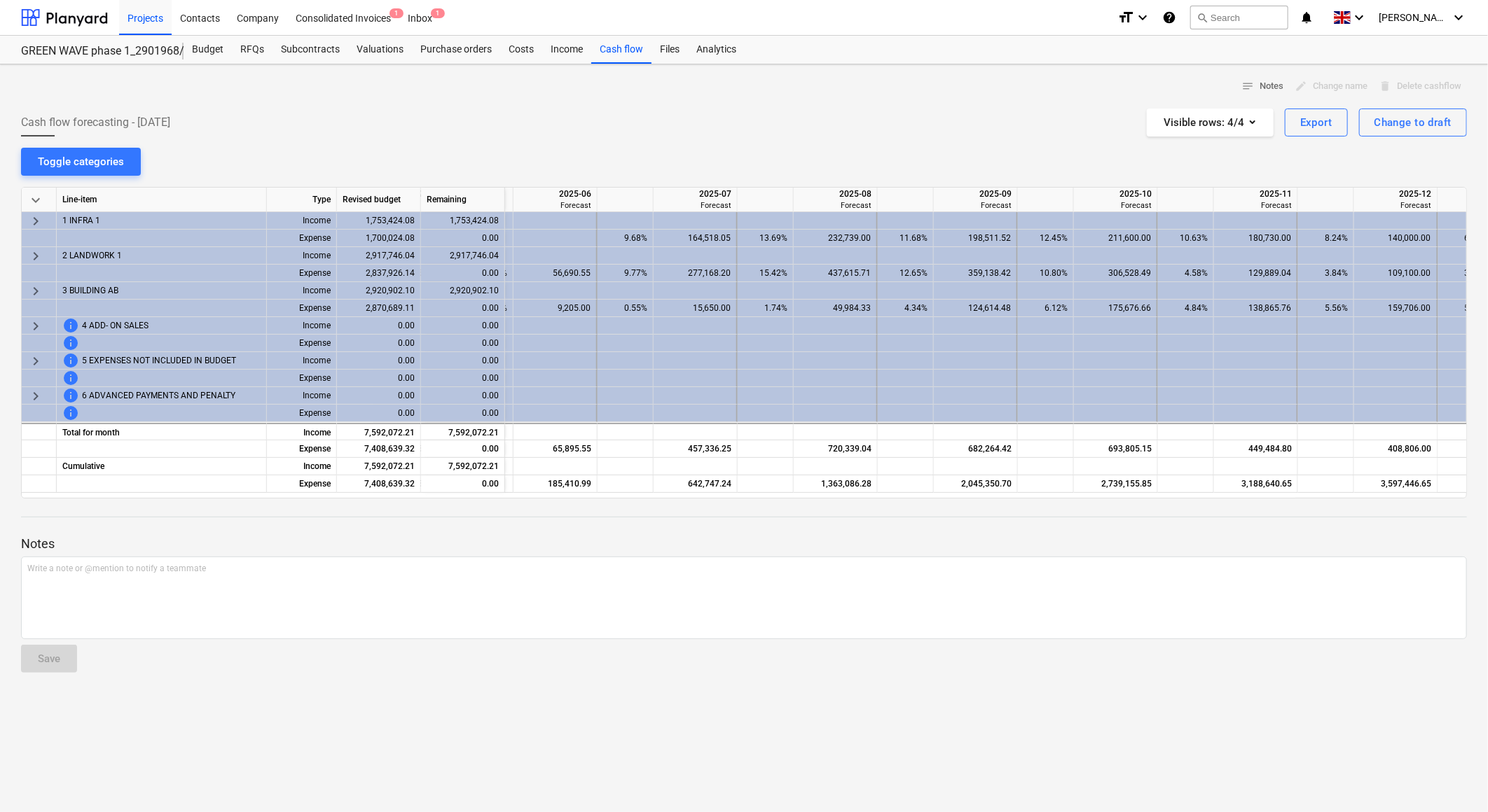
click at [961, 135] on div "Cash flow forecasting - [DATE] Visible rows : 4/4 Export Change to draft" at bounding box center [744, 123] width 1446 height 28
click at [941, 123] on div "Cash flow forecasting - [DATE] Visible rows : 4/4 Export Change to draft" at bounding box center [744, 123] width 1446 height 28
click at [857, 127] on div "Cash flow forecasting - [DATE] Visible rows : 4/4 Export Change to draft" at bounding box center [744, 123] width 1446 height 28
click at [848, 142] on div "notes Notes edit Change name delete Delete cashflow Cash flow forecasting - [DA…" at bounding box center [744, 438] width 1488 height 748
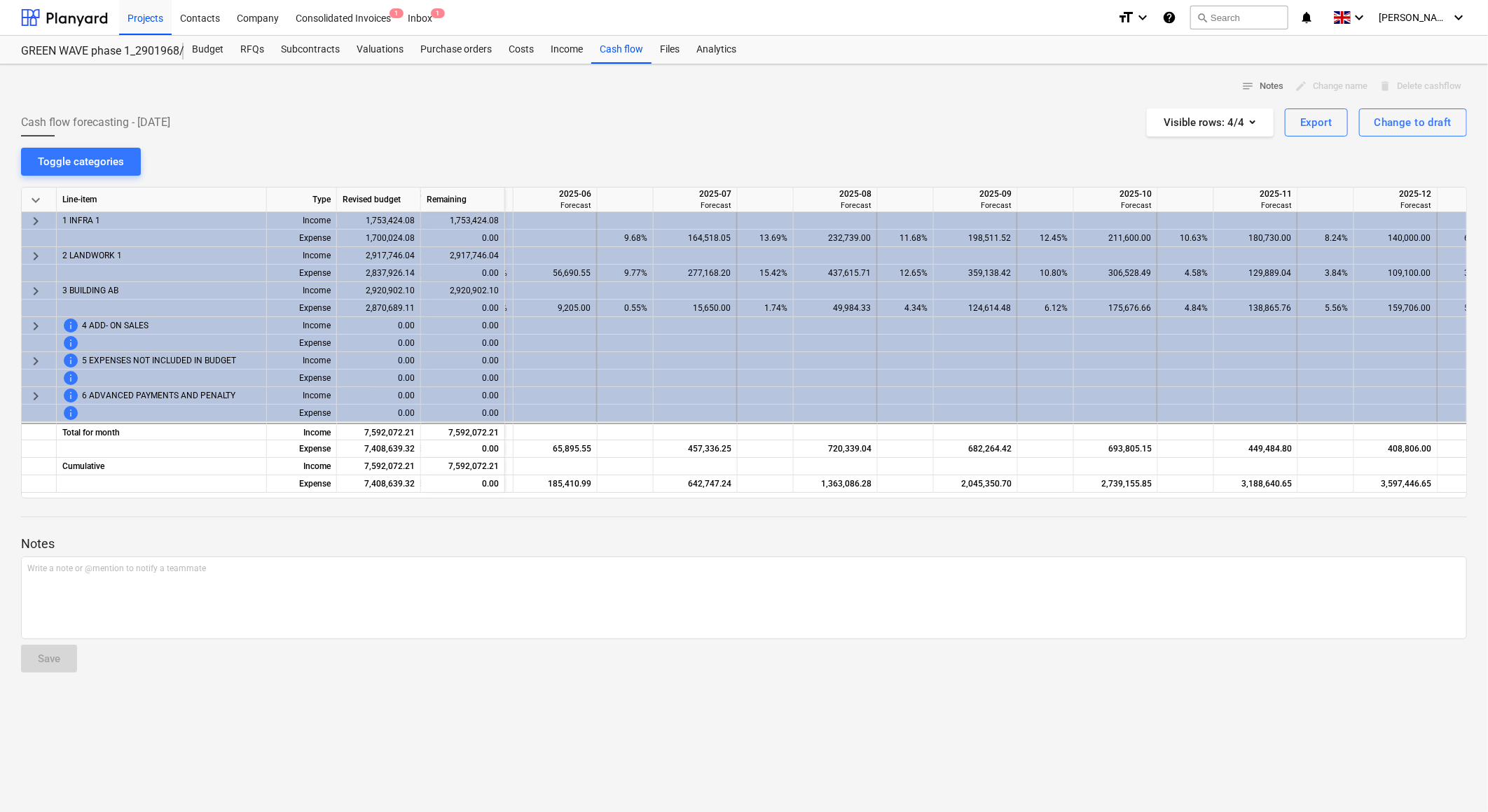
click at [877, 173] on div "notes Notes edit Change name delete Delete cashflow Cash flow forecasting - [DA…" at bounding box center [744, 438] width 1488 height 748
click at [876, 173] on div "notes Notes edit Change name delete Delete cashflow Cash flow forecasting - [DA…" at bounding box center [744, 438] width 1488 height 748
click at [876, 174] on div "notes Notes edit Change name delete Delete cashflow Cash flow forecasting - [DA…" at bounding box center [744, 438] width 1488 height 748
click at [876, 172] on div "notes Notes edit Change name delete Delete cashflow Cash flow forecasting - [DA…" at bounding box center [744, 438] width 1488 height 748
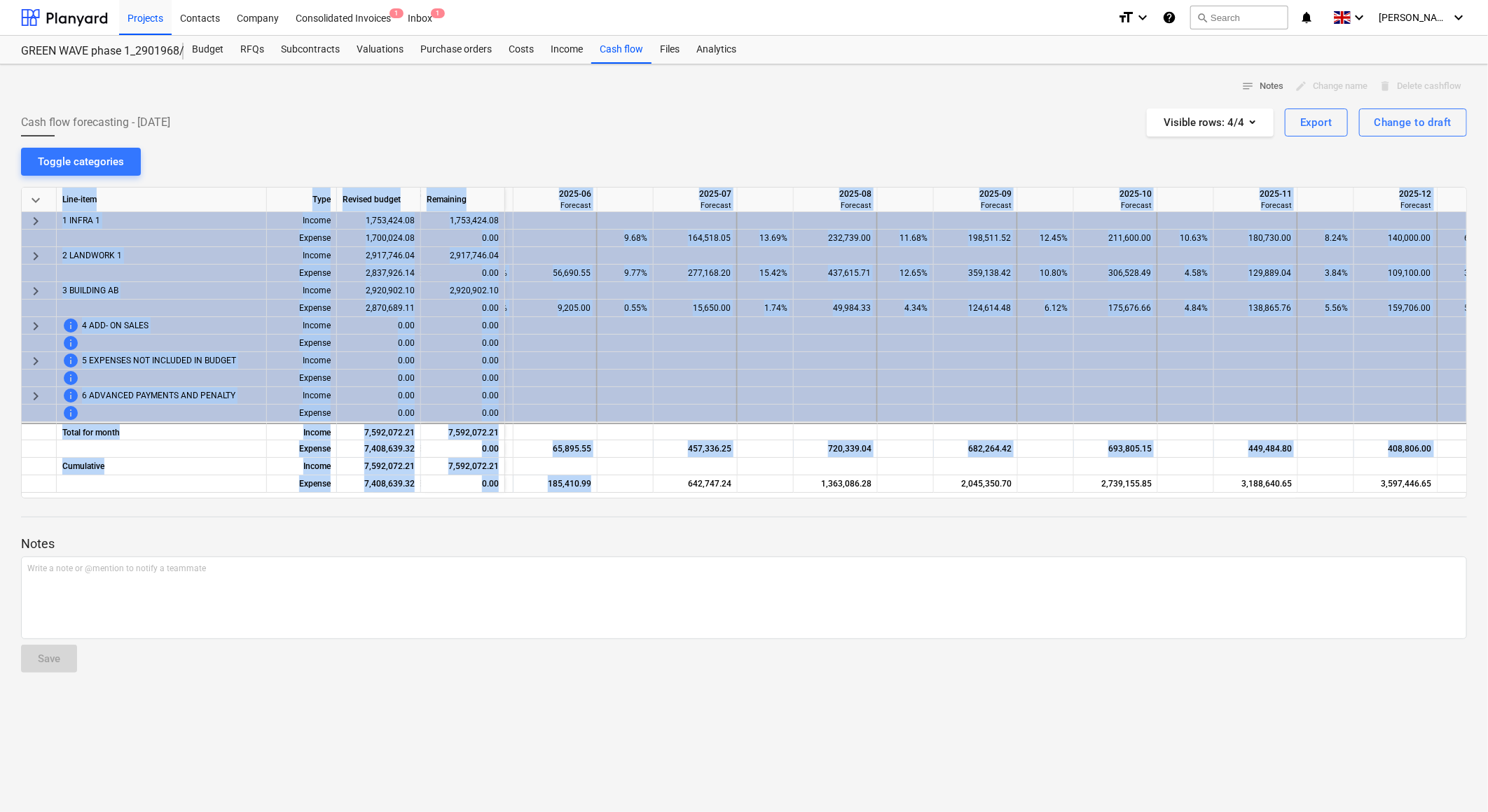
drag, startPoint x: 636, startPoint y: 493, endPoint x: 561, endPoint y: 496, distance: 75.1
click at [561, 496] on div "keyboard_arrow_down Line-item Type Revised budget Remaining 2025-06 Actual 2025…" at bounding box center [744, 343] width 1446 height 312
drag, startPoint x: 561, startPoint y: 496, endPoint x: 594, endPoint y: 524, distance: 43.3
click at [594, 529] on div at bounding box center [744, 530] width 1446 height 11
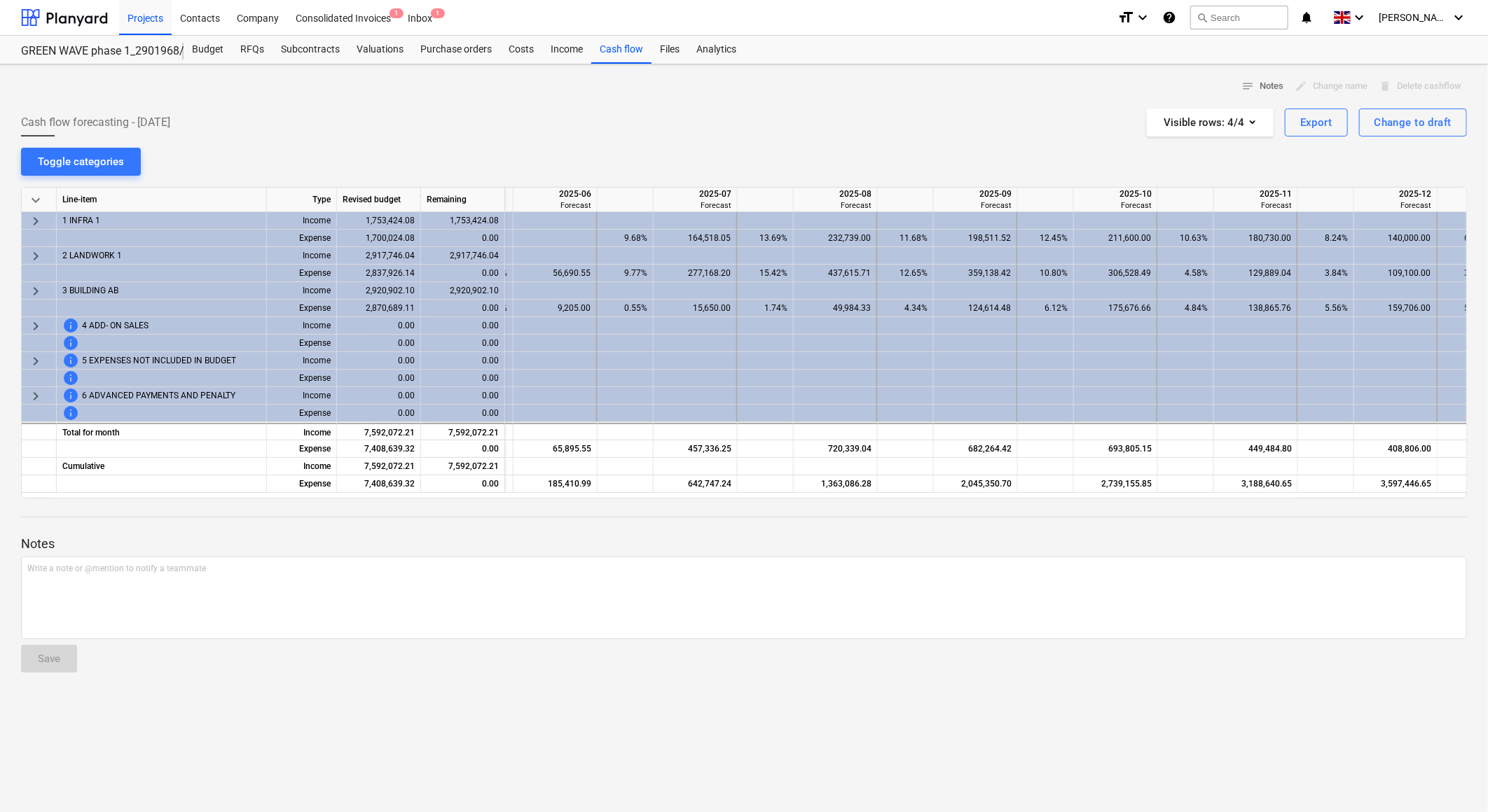
click at [842, 161] on div "notes Notes edit Change name delete Delete cashflow Cash flow forecasting - [DA…" at bounding box center [744, 438] width 1488 height 748
click at [875, 176] on div at bounding box center [744, 181] width 1446 height 11
click at [876, 174] on div "notes Notes edit Change name delete Delete cashflow Cash flow forecasting - [DA…" at bounding box center [744, 438] width 1488 height 748
click at [876, 172] on div "notes Notes edit Change name delete Delete cashflow Cash flow forecasting - [DA…" at bounding box center [744, 438] width 1488 height 748
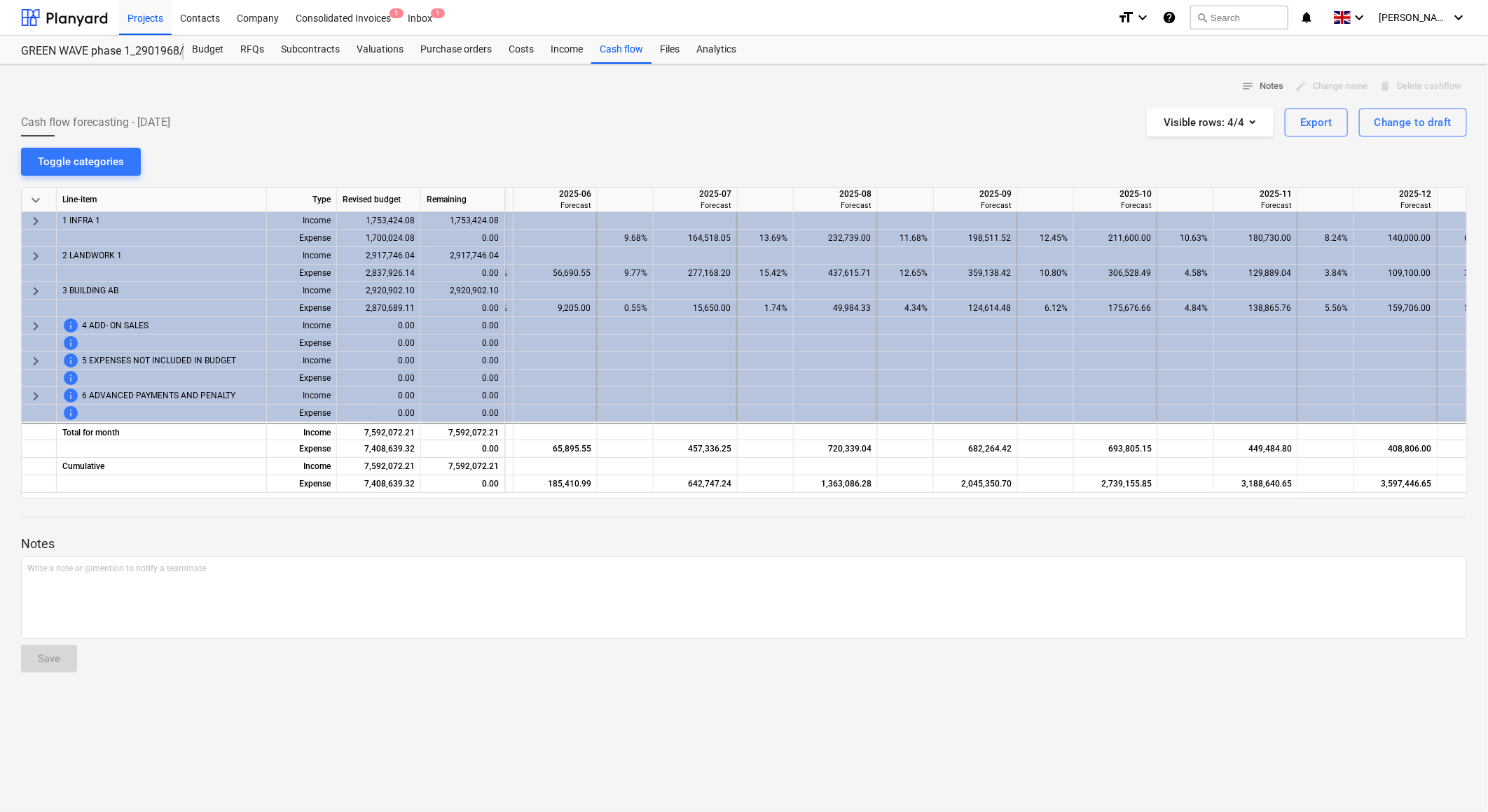
click at [876, 172] on div "notes Notes edit Change name delete Delete cashflow Cash flow forecasting - [DA…" at bounding box center [744, 438] width 1488 height 748
click at [872, 151] on div "notes Notes edit Change name delete Delete cashflow Cash flow forecasting - [DA…" at bounding box center [744, 438] width 1488 height 748
click at [866, 127] on div "Cash flow forecasting - [DATE] Visible rows : 4/4 Export Change to draft" at bounding box center [744, 123] width 1446 height 28
click at [797, 122] on div "Cash flow forecasting - [DATE] Visible rows : 4/4 Export Change to draft" at bounding box center [744, 123] width 1446 height 28
click at [849, 114] on div "Cash flow forecasting - [DATE] Visible rows : 4/4 Export Change to draft" at bounding box center [744, 123] width 1446 height 28
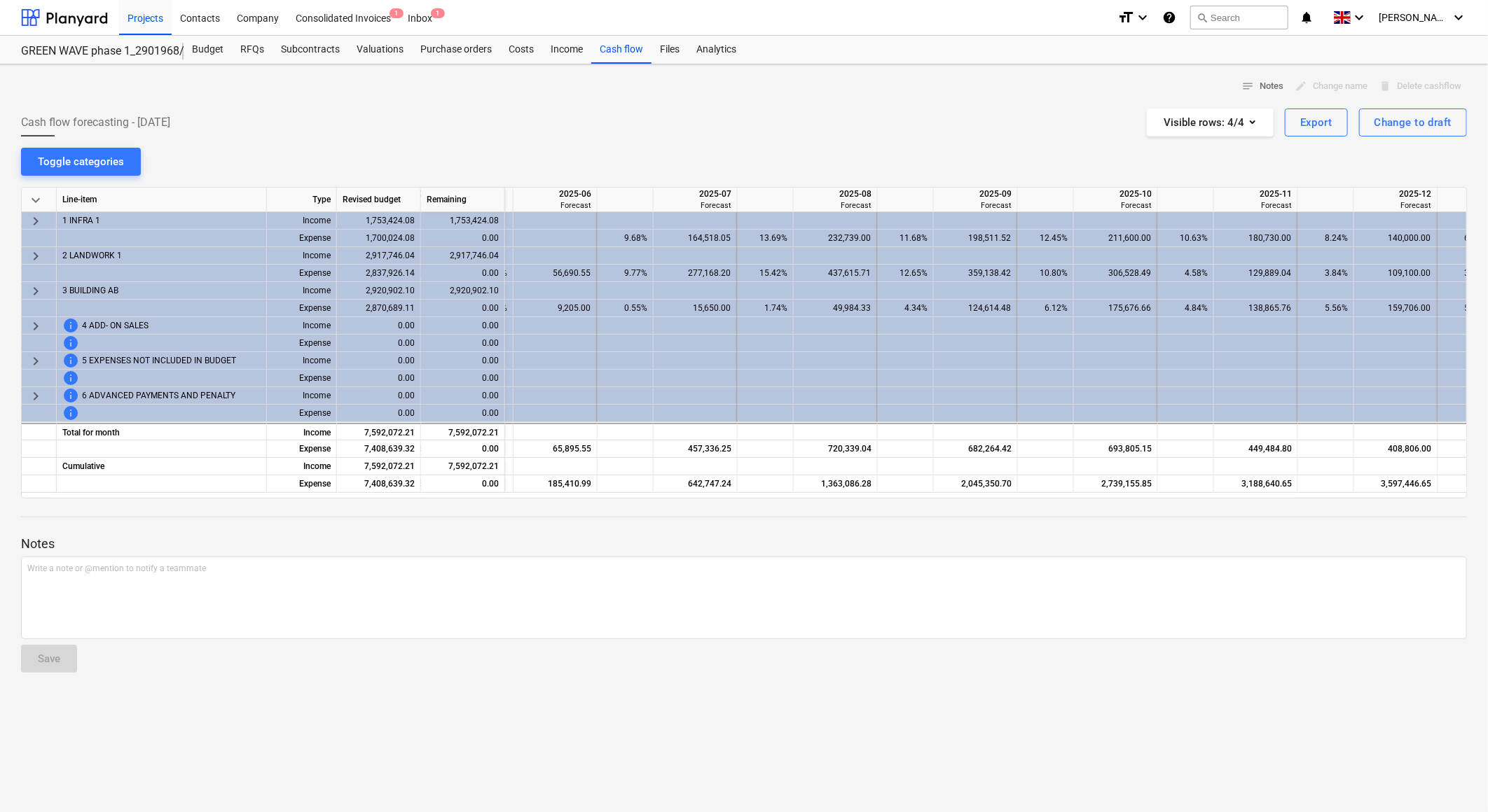
click at [806, 127] on div "Cash flow forecasting - [DATE] Visible rows : 4/4 Export Change to draft" at bounding box center [744, 123] width 1446 height 28
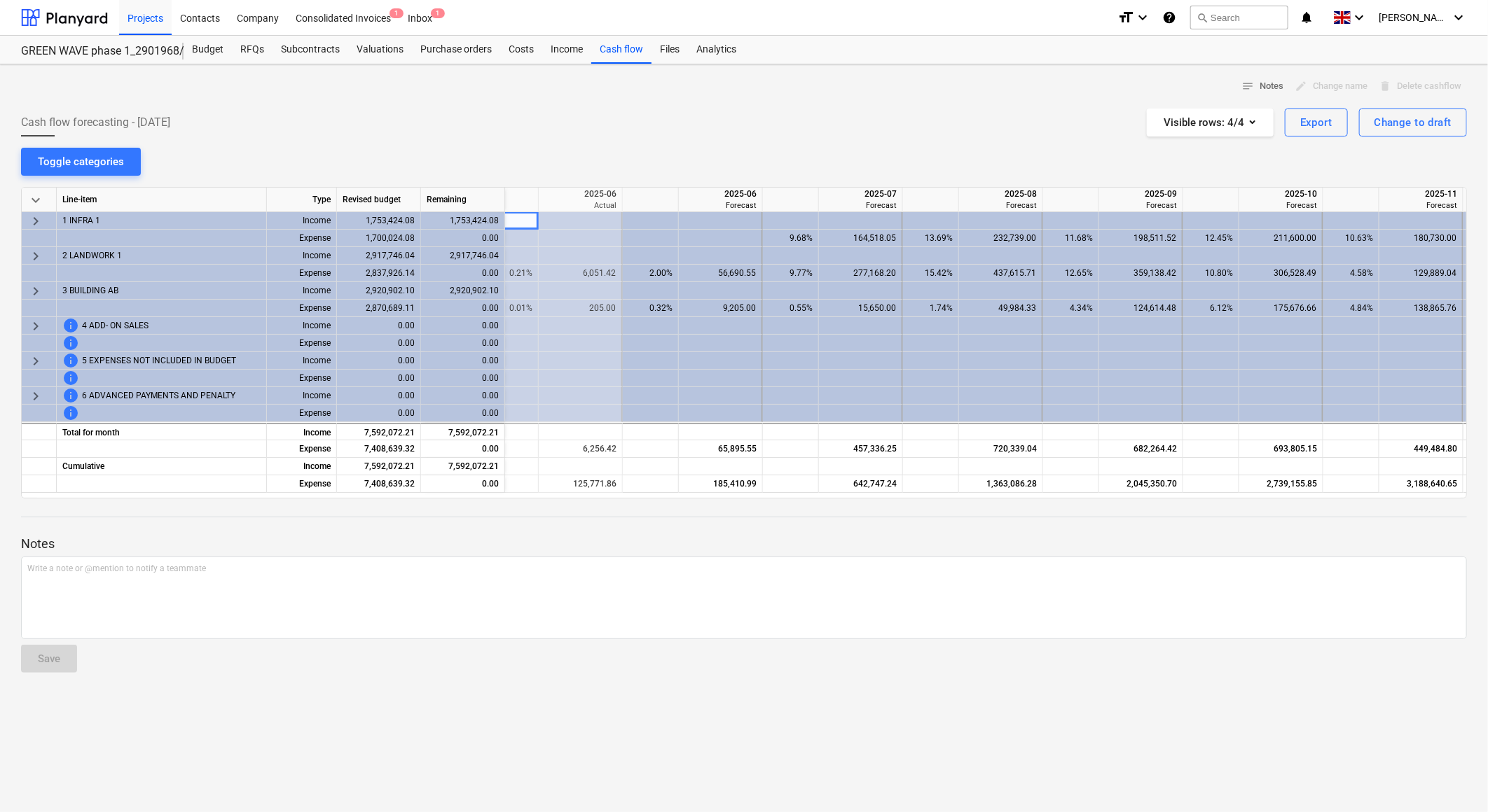
scroll to position [0, 176]
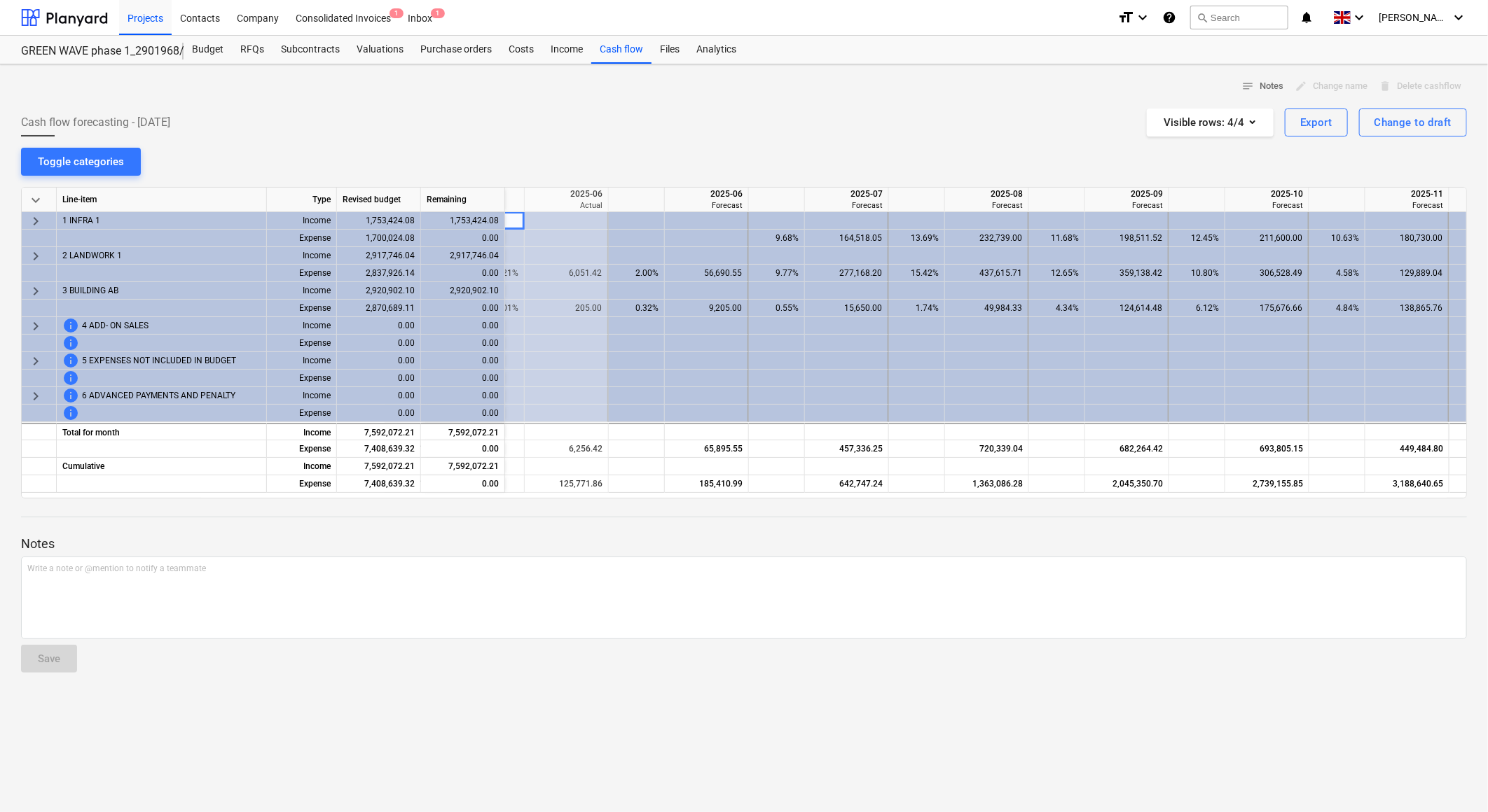
click at [709, 118] on div "Cash flow forecasting - [DATE] Visible rows : 4/4 Export Change to draft" at bounding box center [744, 123] width 1446 height 28
click at [947, 155] on div "notes Notes edit Change name delete Delete cashflow Cash flow forecasting - [DA…" at bounding box center [744, 438] width 1488 height 748
click at [711, 131] on div "Cash flow forecasting - [DATE] Visible rows : 4/4 Export Change to draft" at bounding box center [744, 123] width 1446 height 28
click at [709, 127] on div "Cash flow forecasting - [DATE] Visible rows : 4/4 Export Change to draft" at bounding box center [744, 123] width 1446 height 28
click at [809, 164] on div "notes Notes edit Change name delete Delete cashflow Cash flow forecasting - [DA…" at bounding box center [744, 438] width 1488 height 748
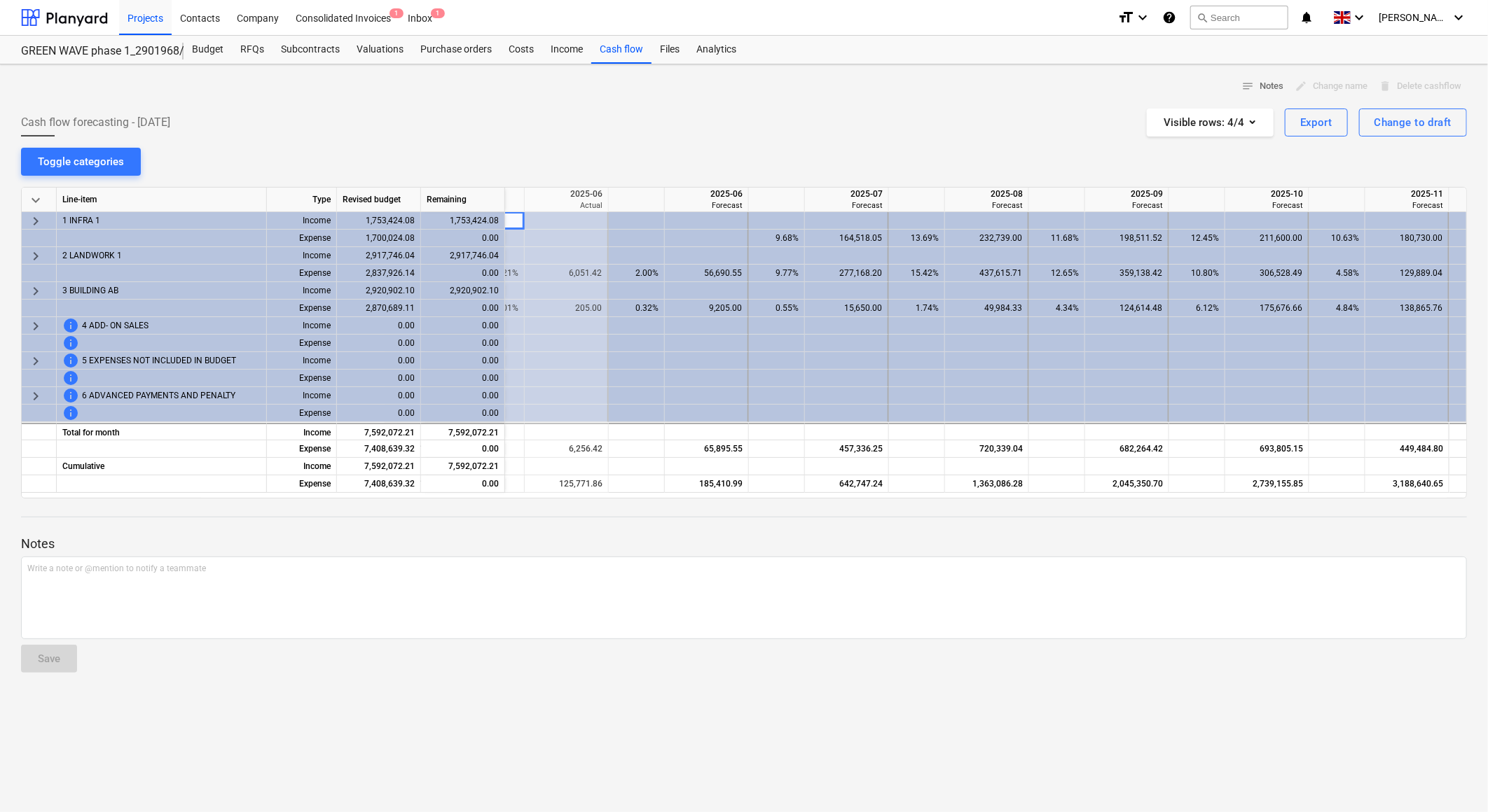
click at [824, 136] on div "Cash flow forecasting - [DATE] Visible rows : 4/4 Export Change to draft" at bounding box center [744, 123] width 1446 height 28
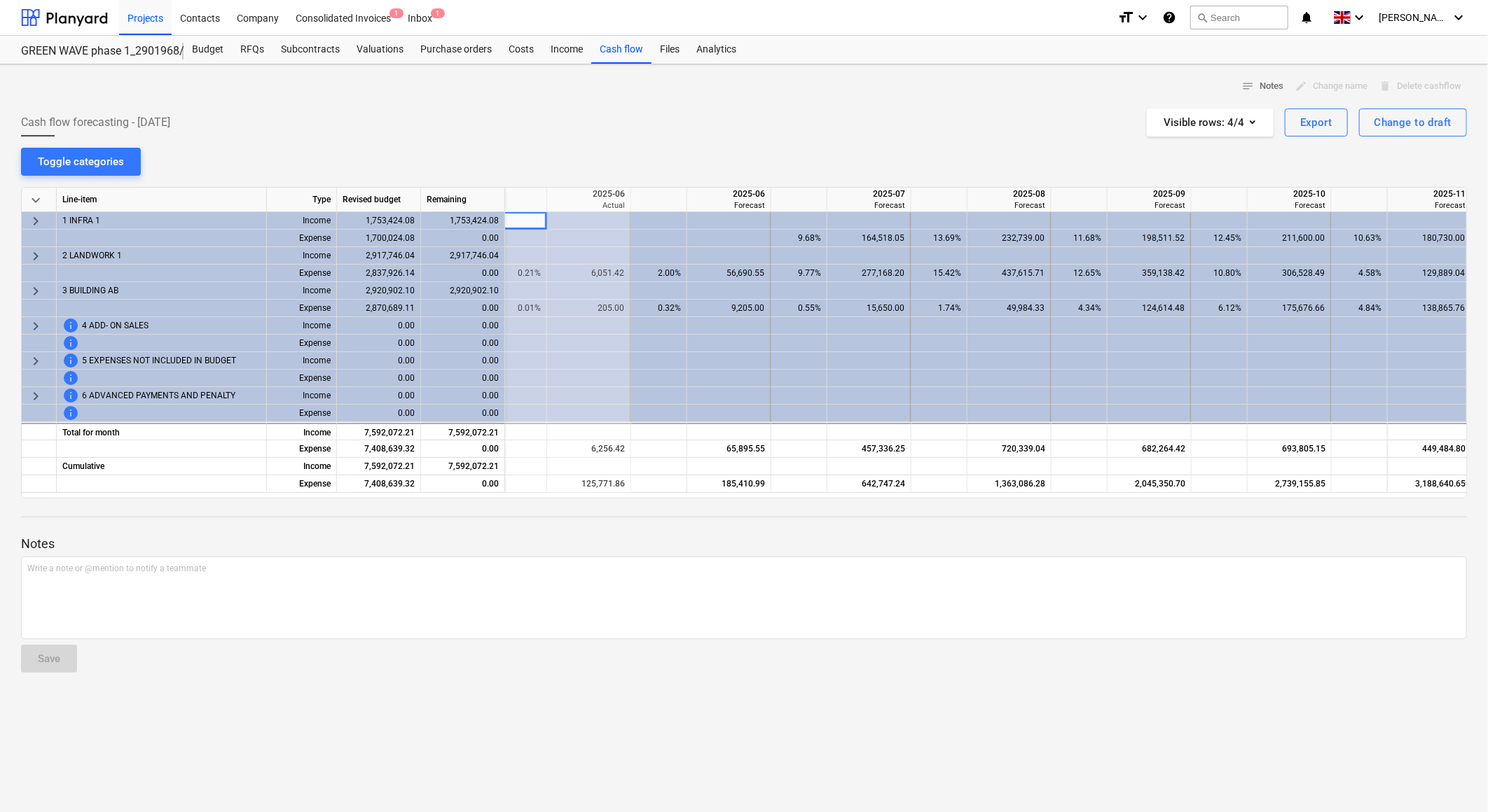
scroll to position [0, 0]
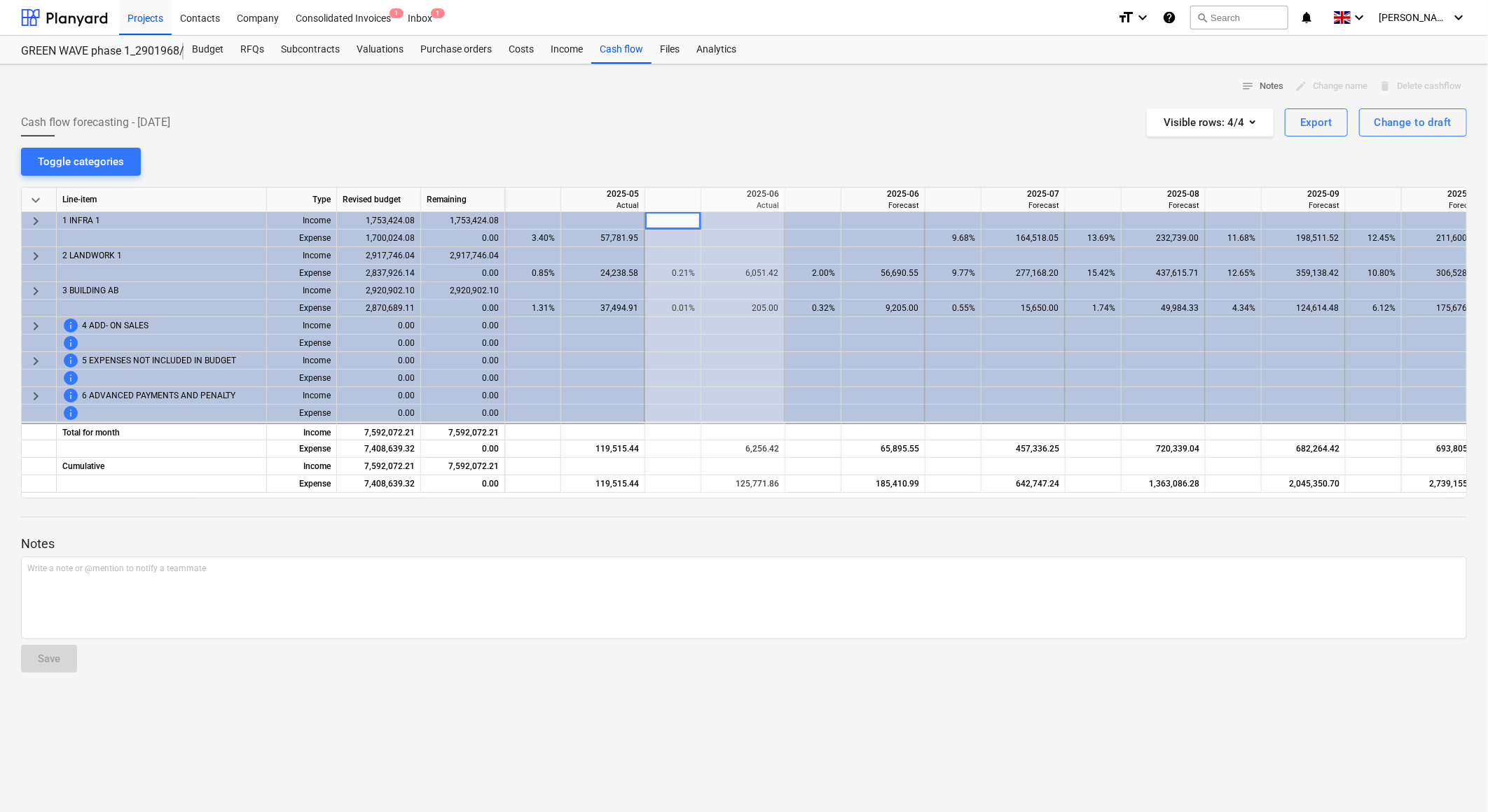
click at [619, 109] on div "Cash flow forecasting - [DATE] Visible rows : 4/4 Export Change to draft" at bounding box center [744, 123] width 1446 height 28
drag, startPoint x: 557, startPoint y: 126, endPoint x: 520, endPoint y: 267, distance: 145.8
click at [557, 126] on div "Cash flow forecasting - [DATE] Visible rows : 4/4 Export Change to draft" at bounding box center [744, 123] width 1446 height 28
click at [546, 130] on div "Cash flow forecasting - [DATE] Visible rows : 4/4 Export Change to draft" at bounding box center [744, 123] width 1446 height 28
click at [377, 134] on div "Cash flow forecasting - [DATE] Visible rows : 4/4 Export Change to draft" at bounding box center [744, 123] width 1446 height 28
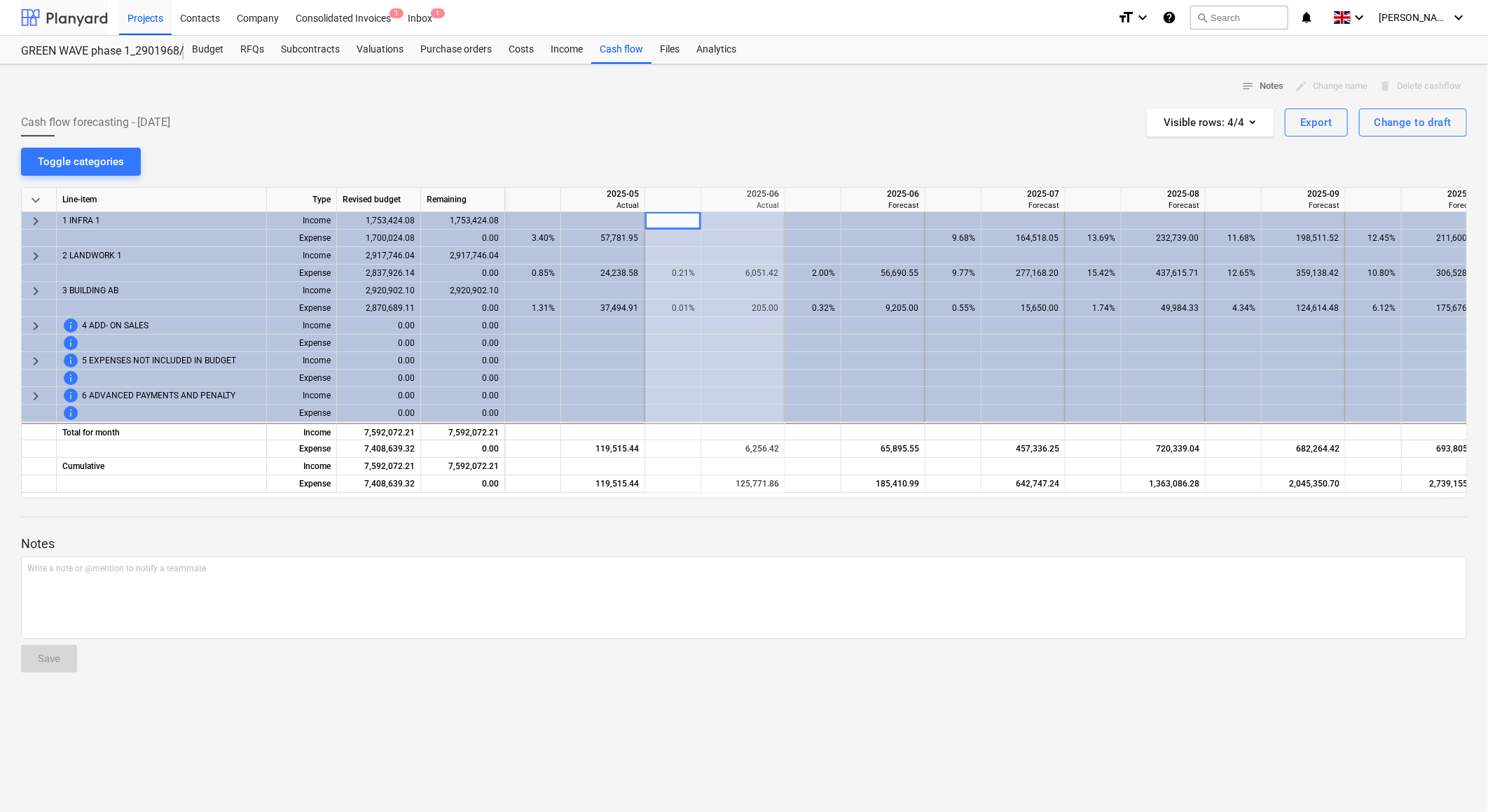
click at [91, 24] on div at bounding box center [65, 17] width 87 height 35
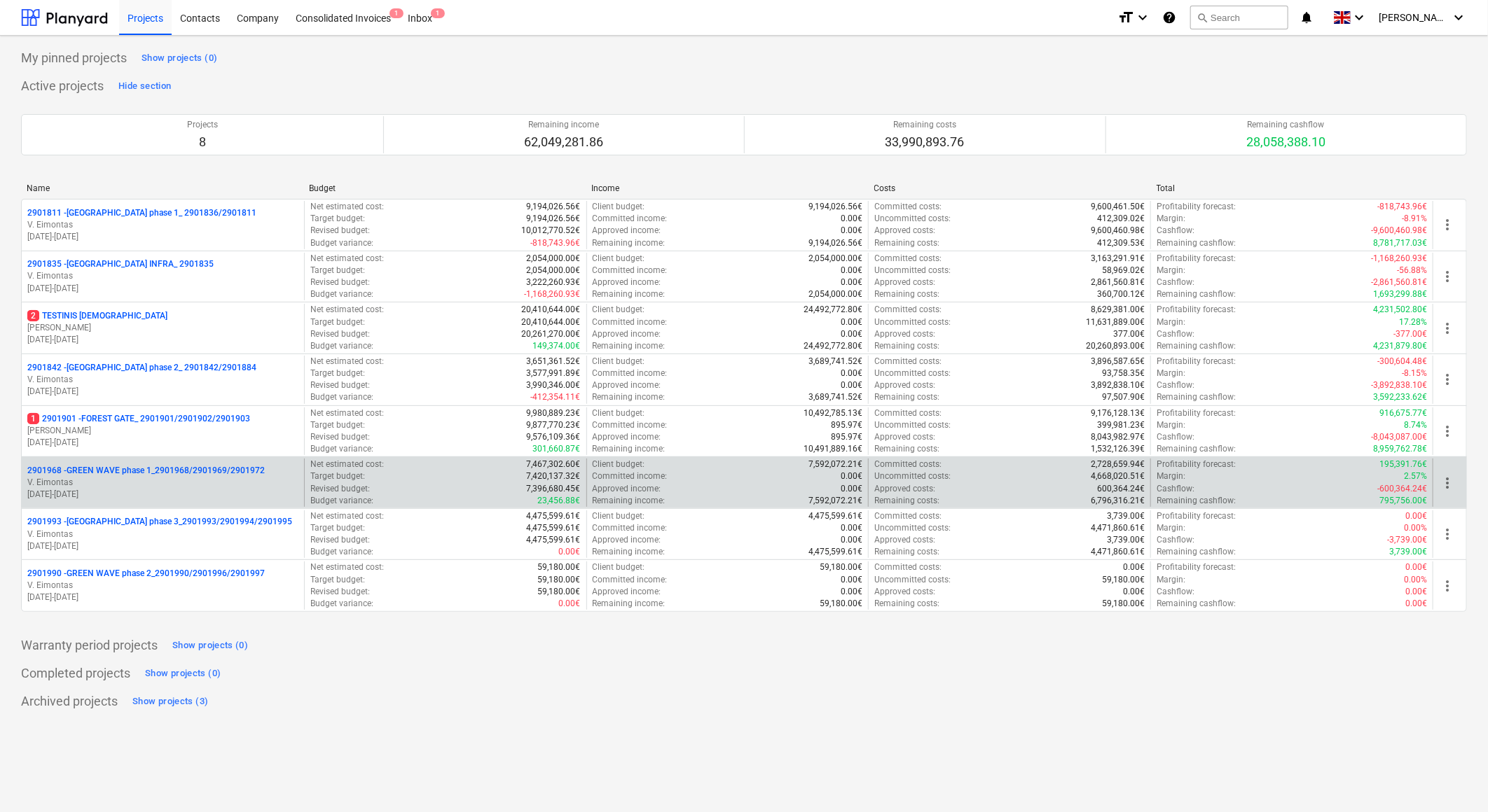
click at [168, 471] on p "2901968 - GREEN WAVE phase 1_2901968/2901969/2901972" at bounding box center [146, 471] width 238 height 12
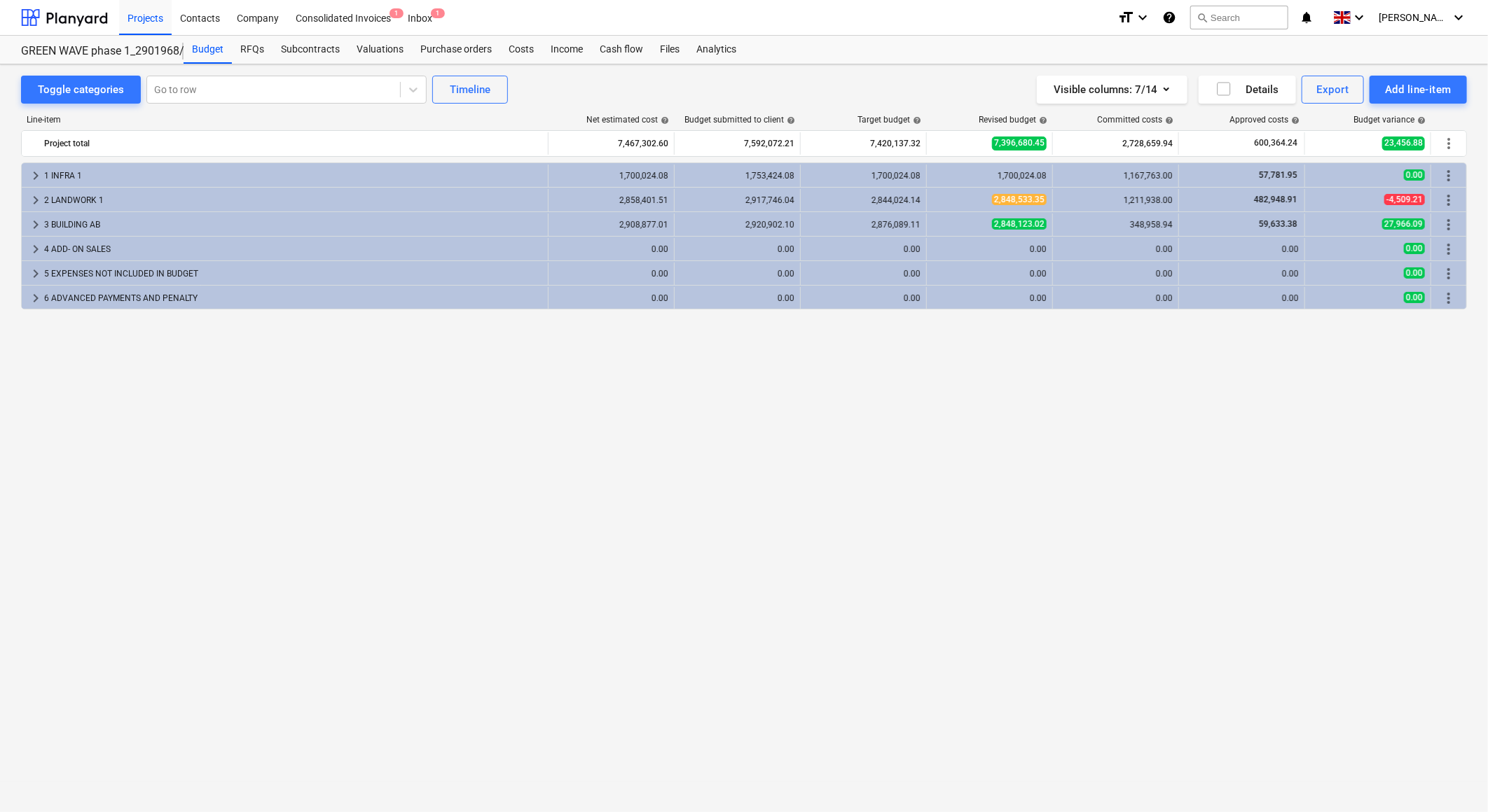
click at [776, 372] on div "keyboard_arrow_right 1 INFRA 1 1,700,024.08 1,753,424.08 1,700,024.08 1,700,024…" at bounding box center [744, 458] width 1446 height 592
click at [872, 363] on div "keyboard_arrow_right 1 INFRA 1 1,700,024.08 1,753,424.08 1,700,024.08 1,700,024…" at bounding box center [744, 458] width 1446 height 592
click at [1004, 341] on div "keyboard_arrow_right 1 INFRA 1 1,700,024.08 1,753,424.08 1,700,024.08 1,700,024…" at bounding box center [744, 458] width 1446 height 592
click at [857, 372] on div "keyboard_arrow_right 1 INFRA 1 1,700,024.08 1,753,424.08 1,700,024.08 1,700,024…" at bounding box center [744, 458] width 1446 height 592
click at [983, 338] on div "keyboard_arrow_right 1 INFRA 1 1,700,024.08 1,753,424.08 1,700,024.08 1,700,024…" at bounding box center [744, 458] width 1446 height 592
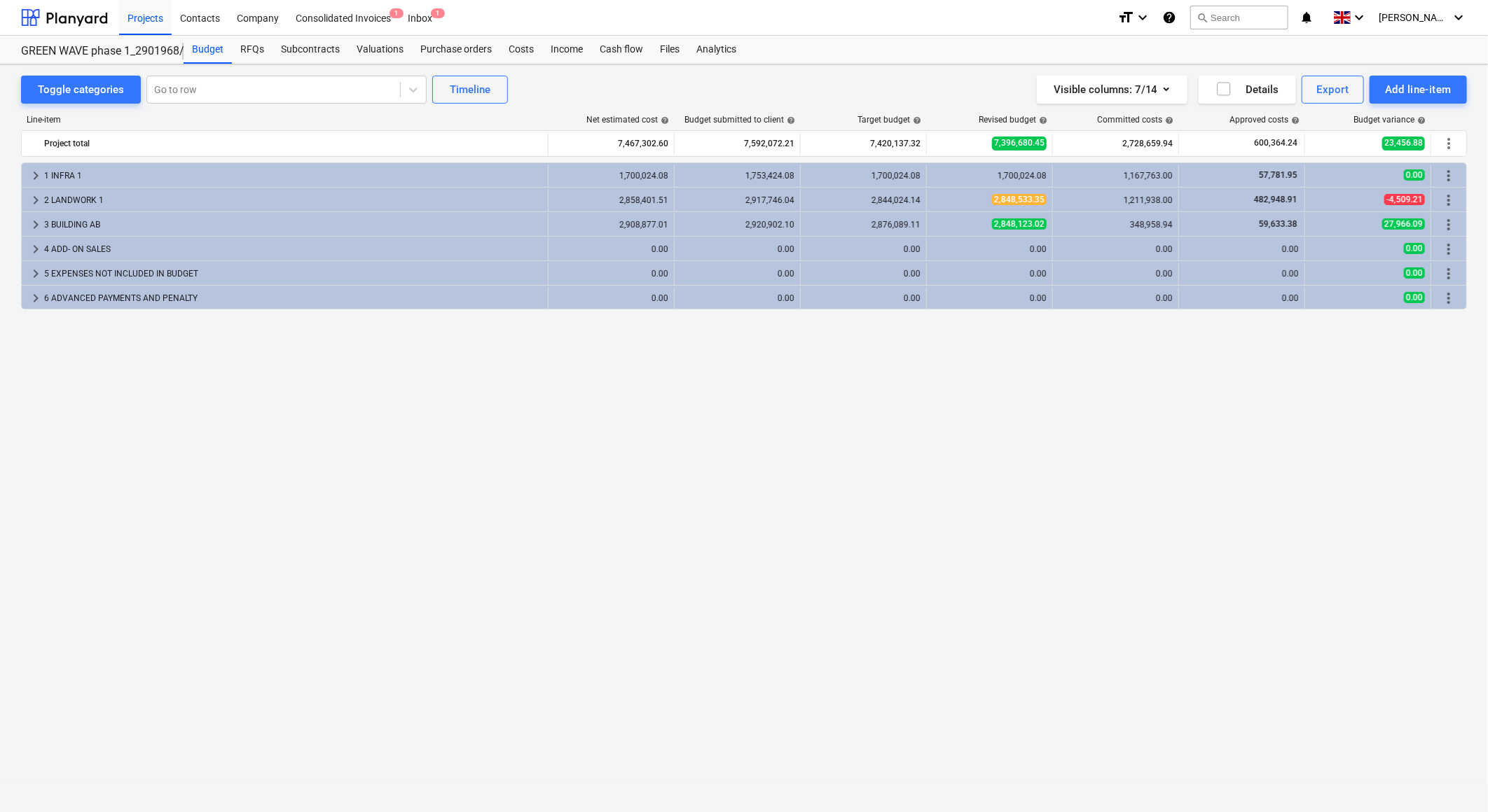
click at [900, 369] on div "keyboard_arrow_right 1 INFRA 1 1,700,024.08 1,753,424.08 1,700,024.08 1,700,024…" at bounding box center [744, 458] width 1446 height 592
click at [757, 349] on div "keyboard_arrow_right 1 INFRA 1 1,700,024.08 1,753,424.08 1,700,024.08 1,700,024…" at bounding box center [744, 458] width 1446 height 592
click at [674, 397] on div "keyboard_arrow_right 1 INFRA 1 1,700,024.08 1,753,424.08 1,700,024.08 1,700,024…" at bounding box center [744, 458] width 1446 height 592
